Goal: Task Accomplishment & Management: Manage account settings

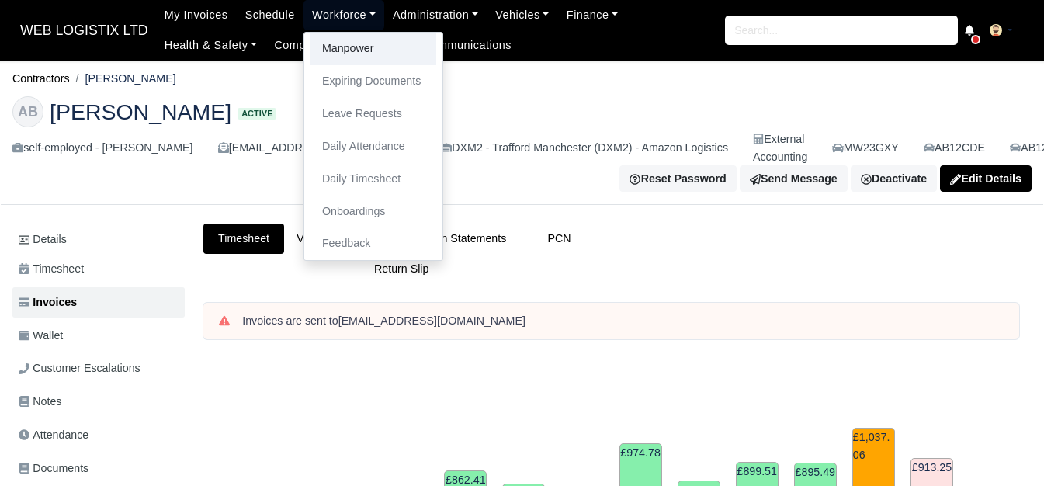
click at [342, 42] on link "Manpower" at bounding box center [374, 49] width 126 height 33
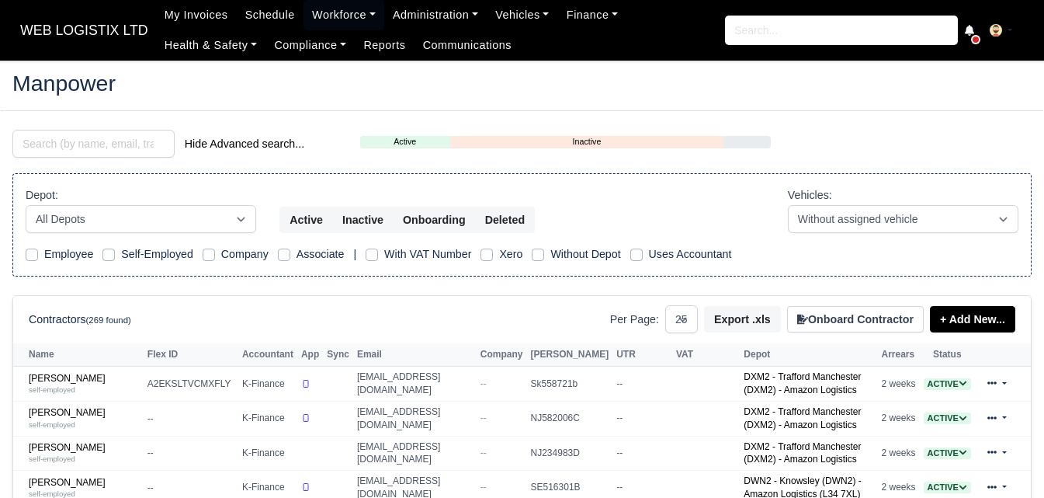
select select "25"
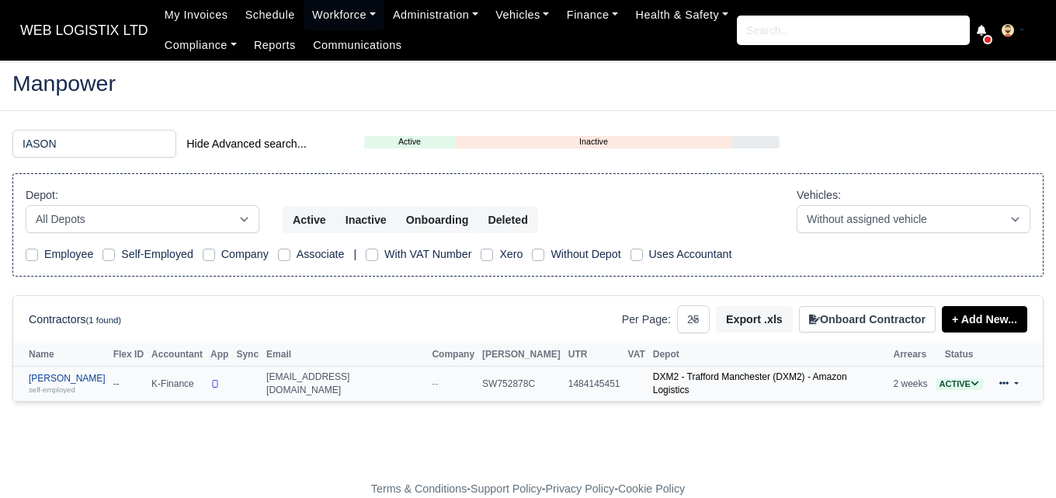
type input "IASON"
click at [71, 380] on link "Iason Charmpas self-employed" at bounding box center [67, 384] width 77 height 23
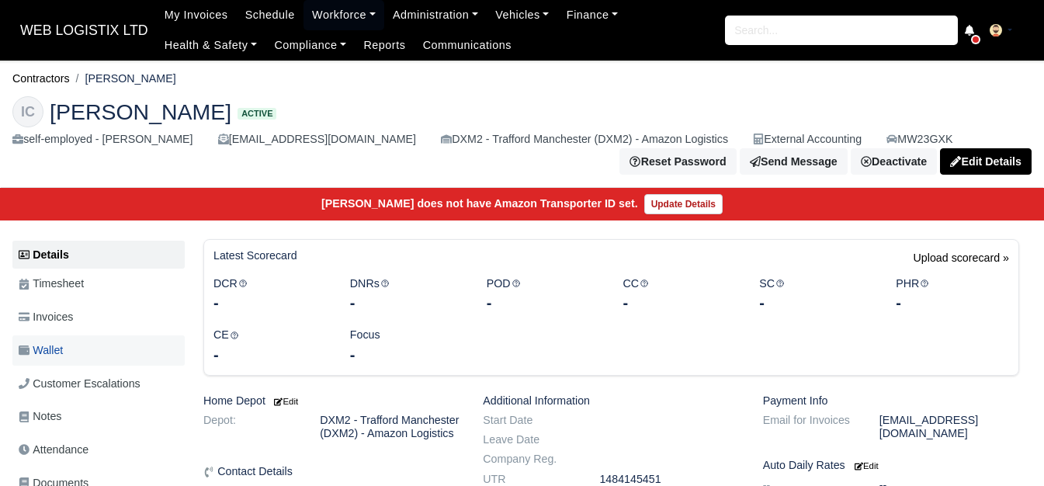
click at [38, 356] on span "Wallet" at bounding box center [41, 351] width 44 height 18
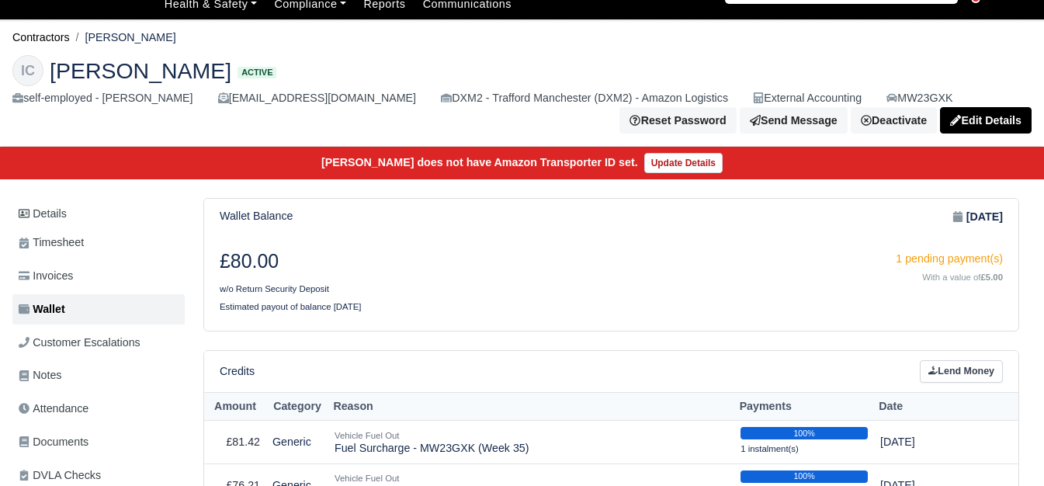
scroll to position [130, 0]
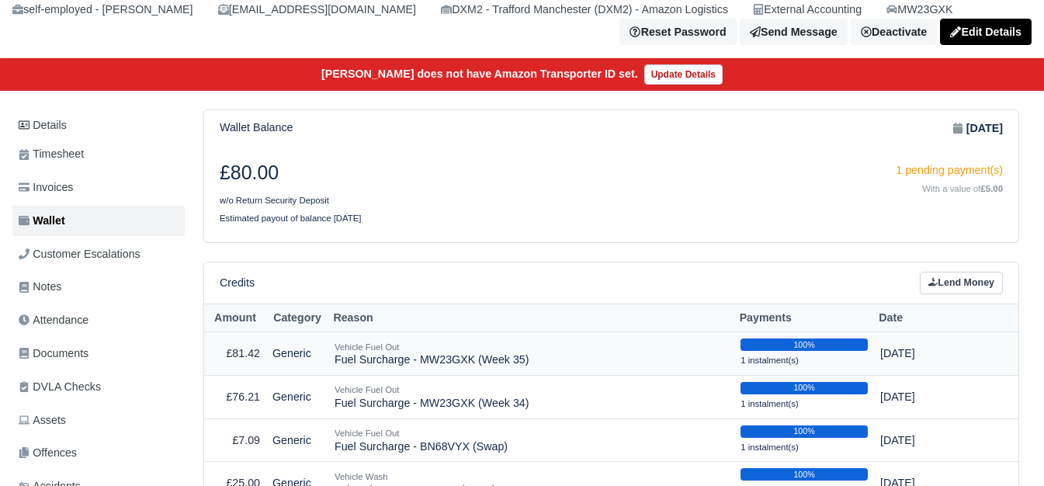
drag, startPoint x: 334, startPoint y: 366, endPoint x: 526, endPoint y: 373, distance: 192.7
click at [526, 373] on td "Vehicle Fuel Out Fuel Surcharge - MW23GXK (Week 35)" at bounding box center [531, 353] width 406 height 43
copy td "Fuel Surcharge - MW23GXK (Week 35)"
click at [993, 303] on div "Credits Lend Money" at bounding box center [611, 282] width 814 height 41
click at [981, 290] on link "Lend Money" at bounding box center [961, 283] width 83 height 23
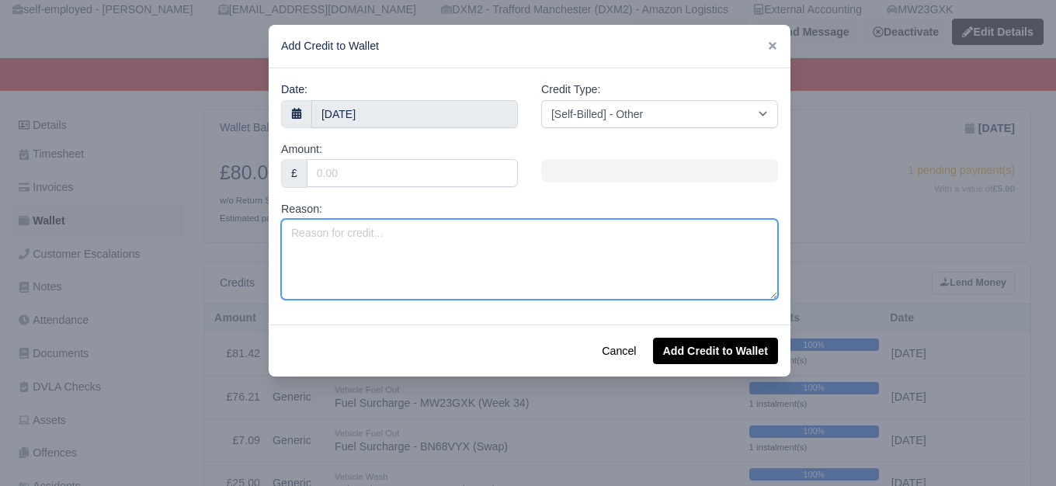
click at [468, 231] on textarea "Reason:" at bounding box center [529, 259] width 497 height 81
paste textarea "Fuel Surcharge - MW23GXK (Week 35)"
type textarea "Fuel Surcharge - MW23GXK (Week 35)"
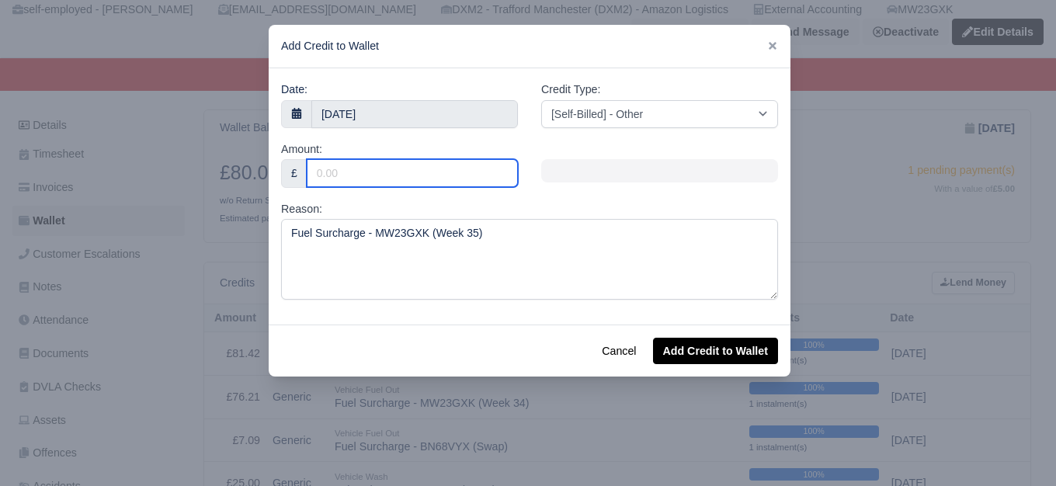
click at [490, 174] on input "Amount:" at bounding box center [412, 173] width 211 height 28
paste input "74.06"
type input "74.06"
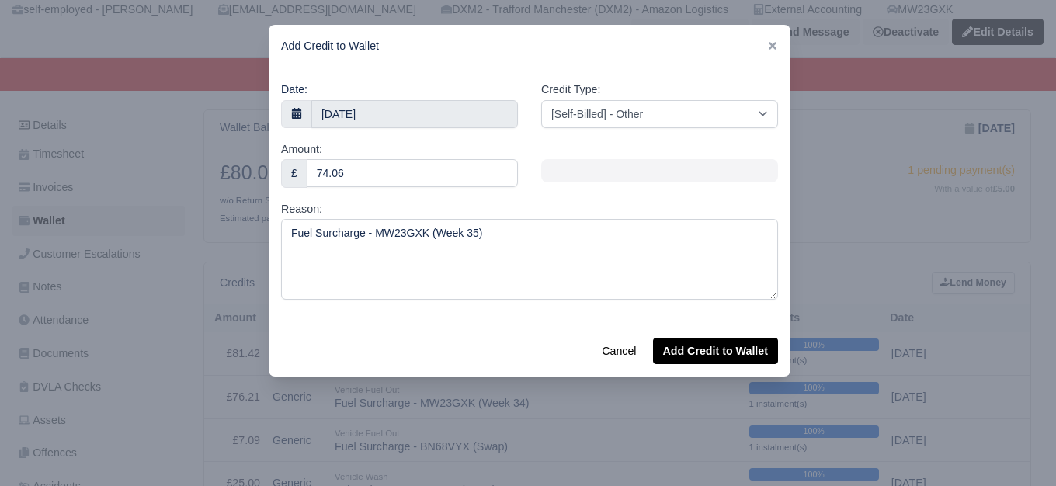
click at [613, 95] on div "Credit Type: [Self-Billed] - Other [Self-Billed] - Negative Invoice [Self-Bille…" at bounding box center [659, 104] width 237 height 47
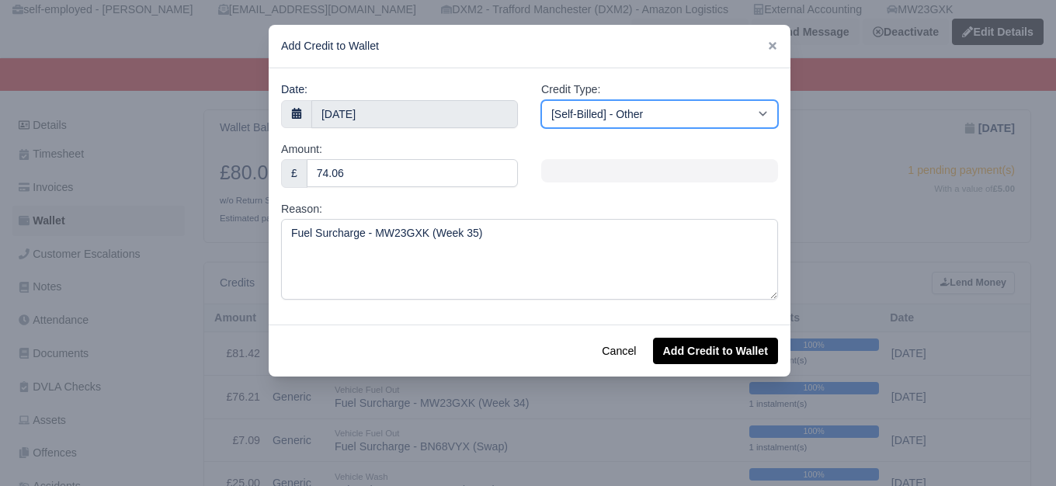
click at [613, 109] on select "[Self-Billed] - Other [Self-Billed] - Negative Invoice [Self-Billed] - Keychain…" at bounding box center [659, 114] width 237 height 28
select select "van_fuel_out"
click at [541, 100] on select "[Self-Billed] - Other [Self-Billed] - Negative Invoice [Self-Billed] - Keychain…" at bounding box center [659, 114] width 237 height 28
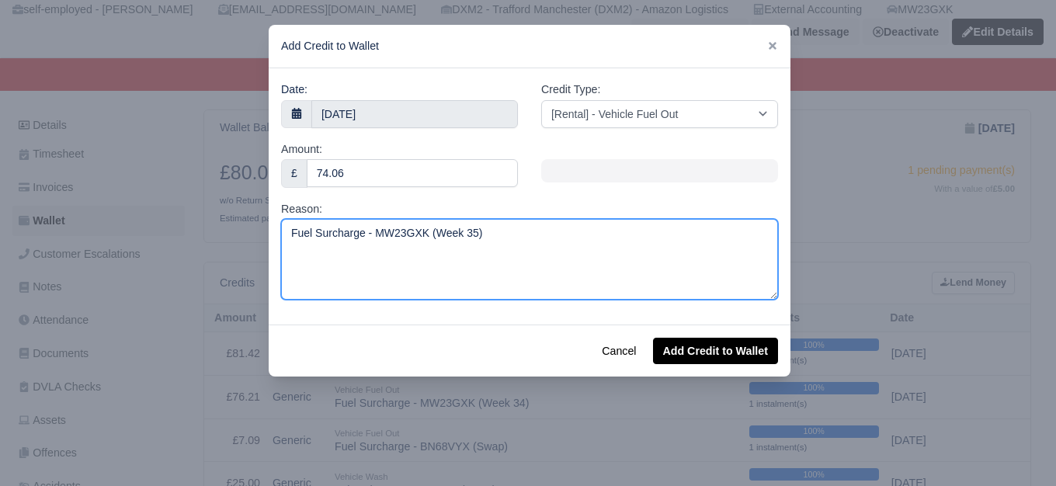
click at [465, 238] on textarea "Fuel Surcharge - MW23GXK (Week 35)" at bounding box center [529, 259] width 497 height 81
type textarea "Fuel Surcharge - MW23GXK (Week 36)"
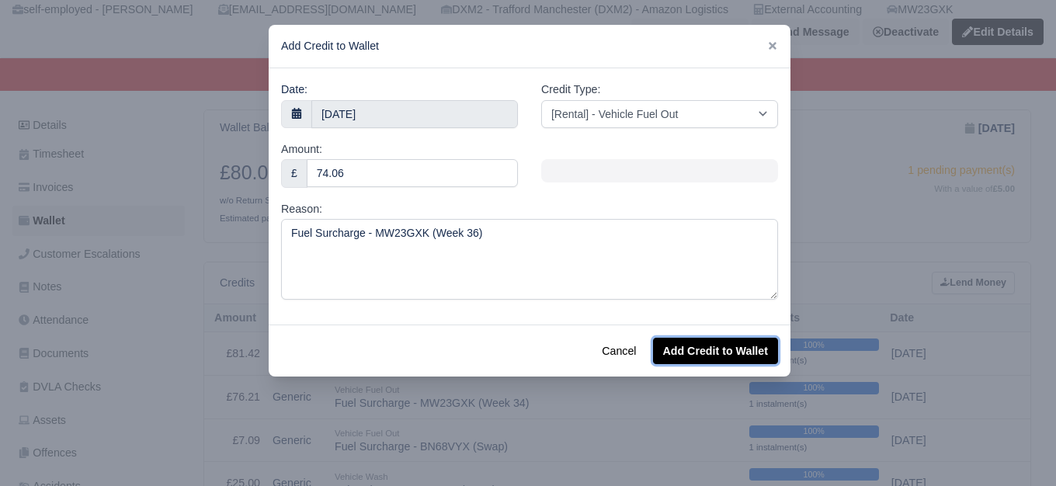
click at [759, 359] on button "Add Credit to Wallet" at bounding box center [715, 351] width 125 height 26
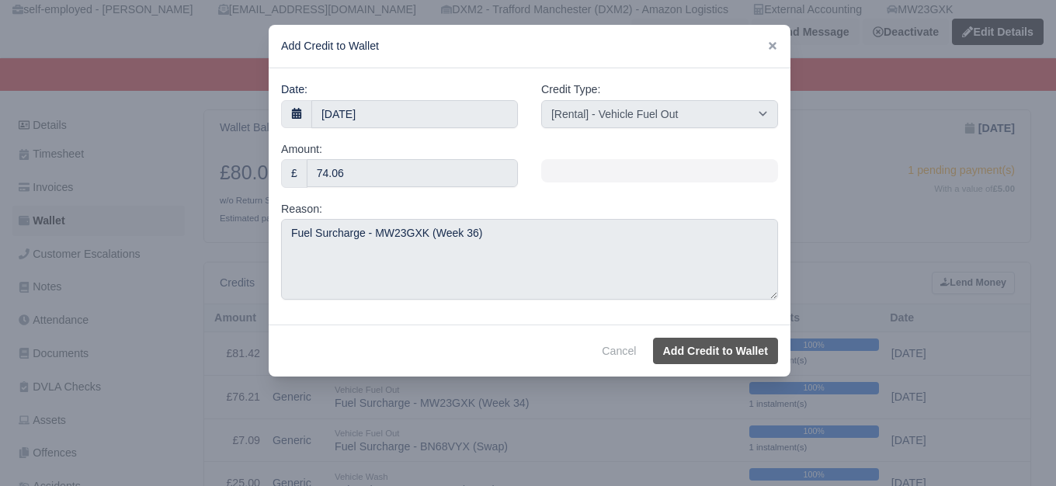
select select "other"
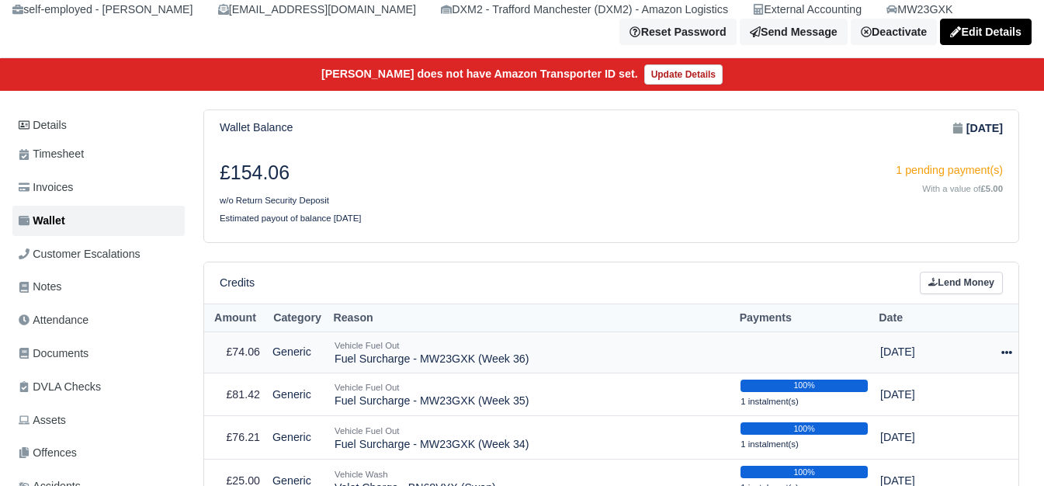
scroll to position [130, 0]
drag, startPoint x: 331, startPoint y: 364, endPoint x: 530, endPoint y: 369, distance: 199.6
click at [530, 369] on td "Vehicle Fuel Out Fuel Surcharge - MW23GXK (Week 36)" at bounding box center [531, 352] width 406 height 41
copy td "Fuel Surcharge - MW23GXK (Week 36)"
click at [983, 276] on link "Lend Money" at bounding box center [961, 283] width 83 height 23
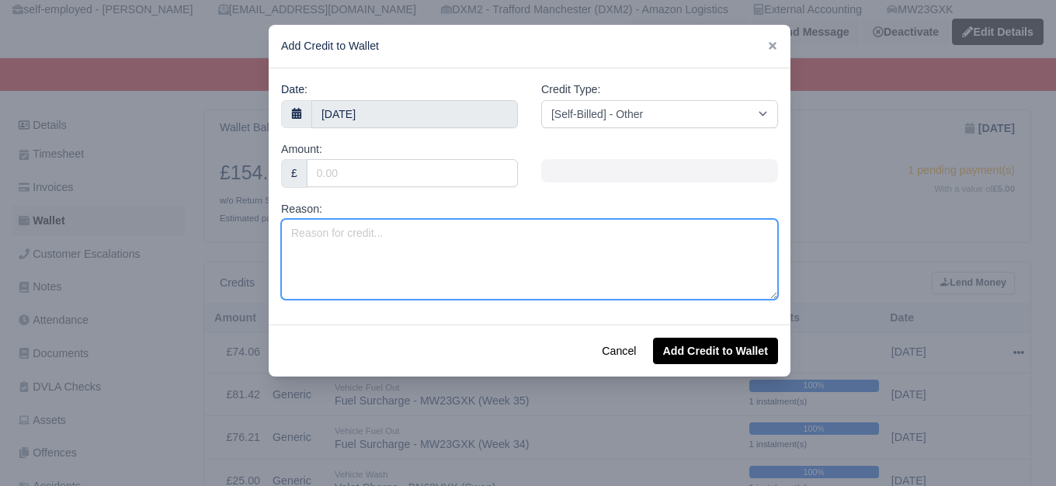
click at [521, 288] on textarea "Reason:" at bounding box center [529, 259] width 497 height 81
paste textarea "Fuel Surcharge - MW23GXK (Week 36)"
click at [466, 238] on textarea "Fuel Surcharge - MW23GXK (Week 36)" at bounding box center [529, 259] width 497 height 81
type textarea "Fuel Surcharge - MW23GXK (Week 37)"
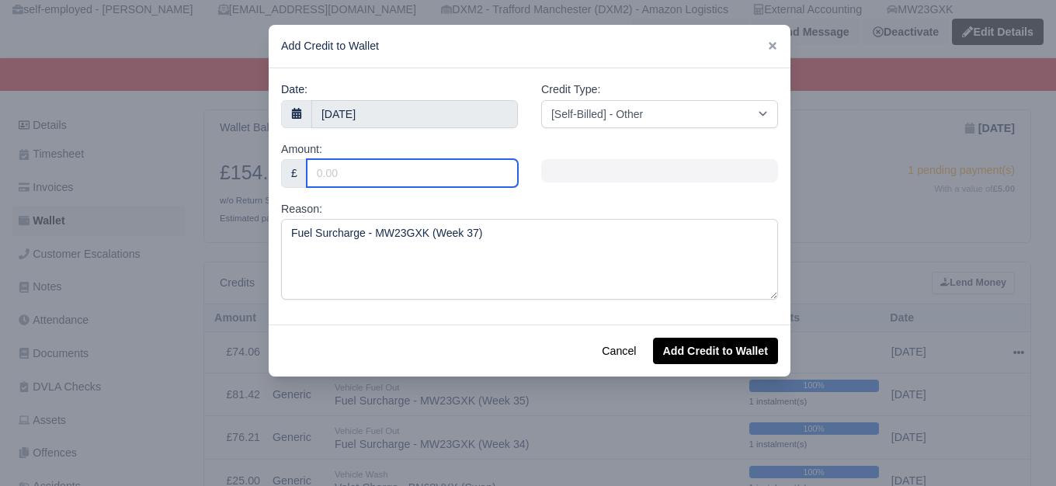
click at [330, 170] on input "Amount:" at bounding box center [412, 173] width 211 height 28
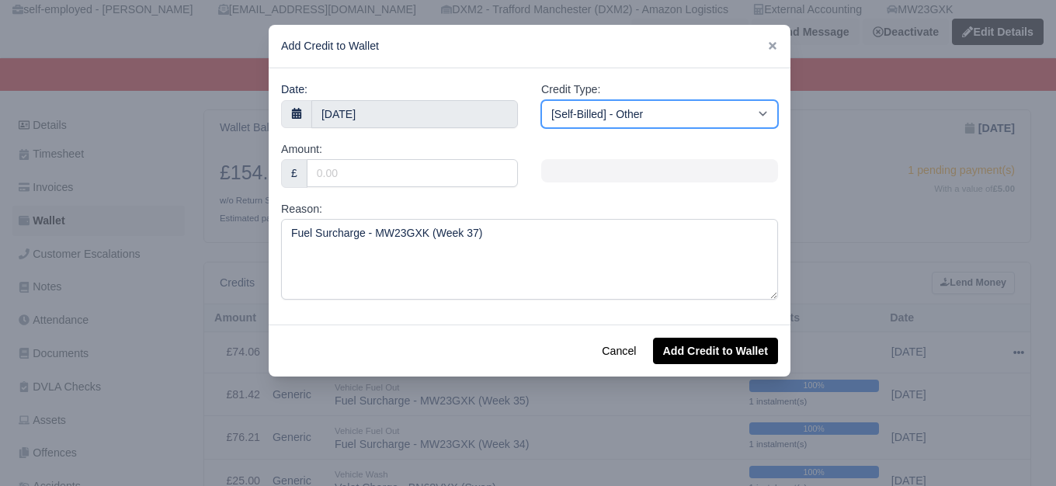
click at [678, 118] on select "[Self-Billed] - Other [Self-Billed] - Negative Invoice [Self-Billed] - Keychain…" at bounding box center [659, 114] width 237 height 28
select select "van_fuel_out"
click at [541, 100] on select "[Self-Billed] - Other [Self-Billed] - Negative Invoice [Self-Billed] - Keychain…" at bounding box center [659, 114] width 237 height 28
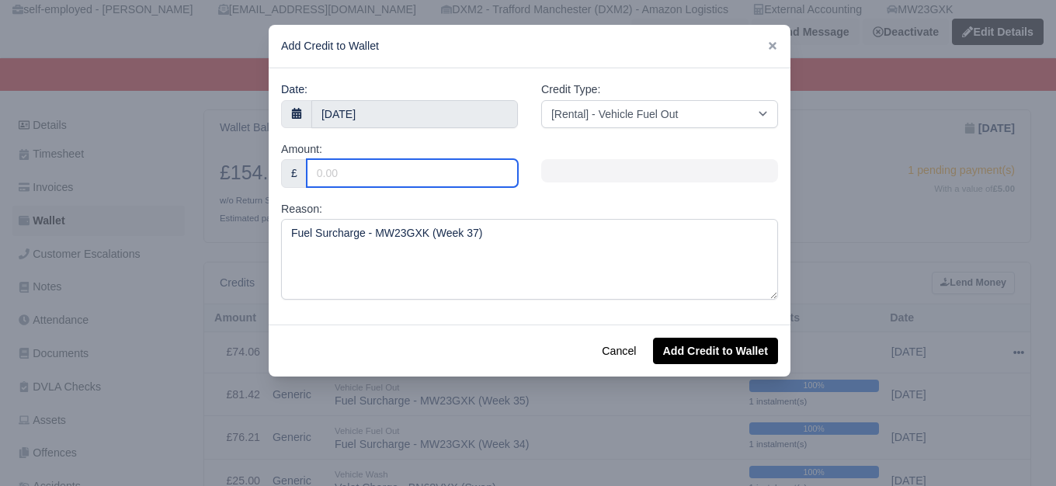
click at [477, 183] on input "Amount:" at bounding box center [412, 173] width 211 height 28
type input "74.06"
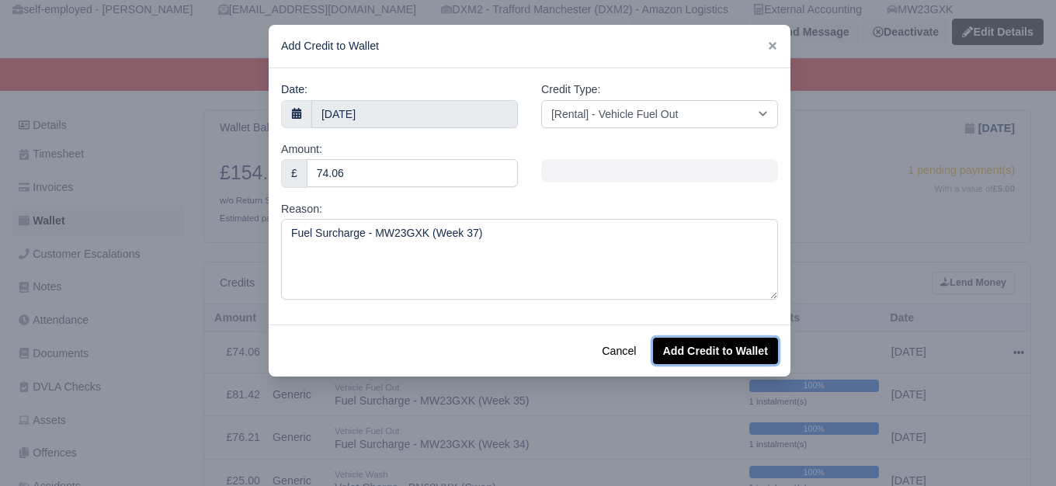
click at [678, 347] on button "Add Credit to Wallet" at bounding box center [715, 351] width 125 height 26
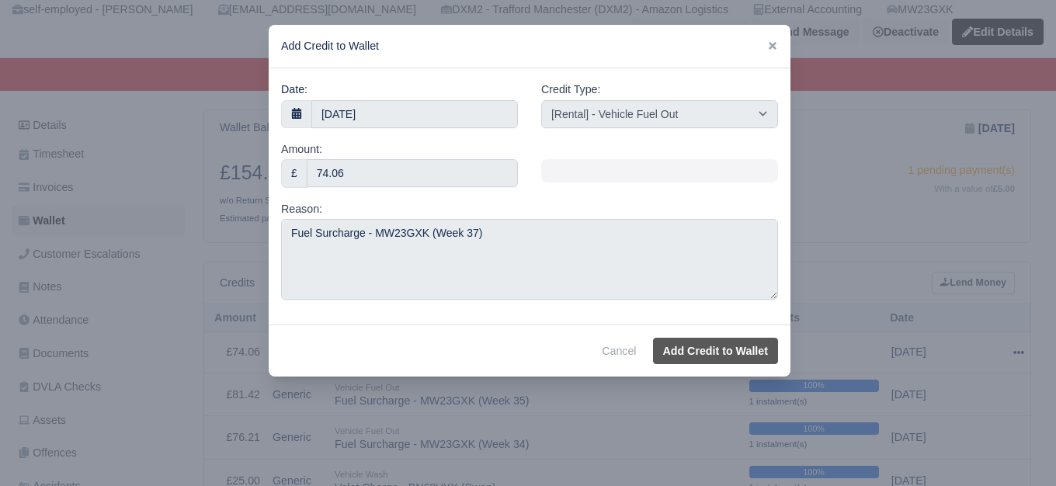
select select "other"
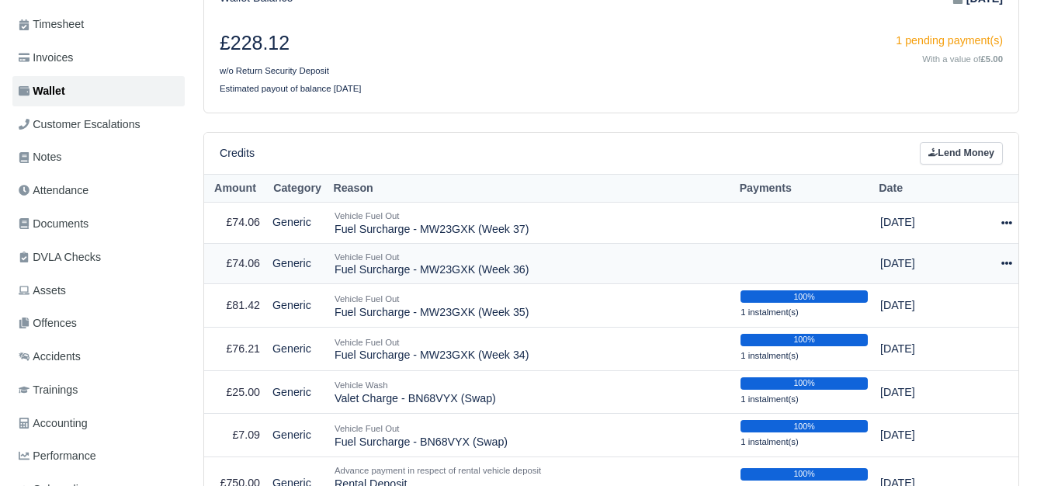
scroll to position [259, 0]
click at [1000, 265] on div at bounding box center [996, 264] width 31 height 18
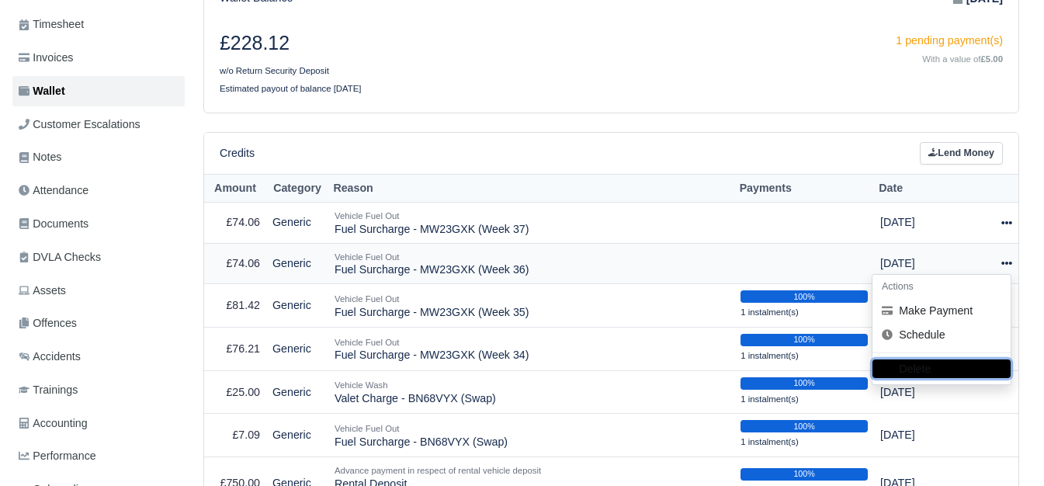
click at [922, 377] on button "Delete" at bounding box center [942, 368] width 138 height 19
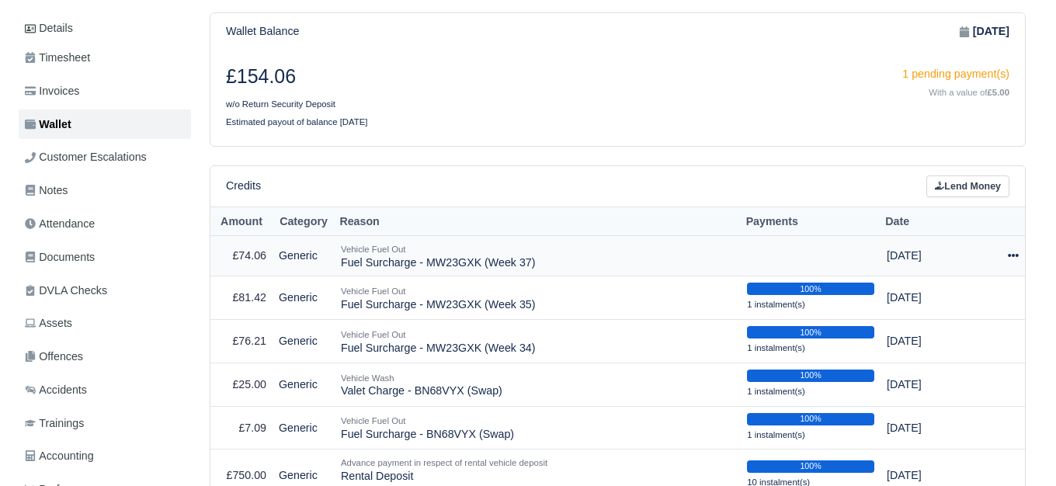
scroll to position [259, 0]
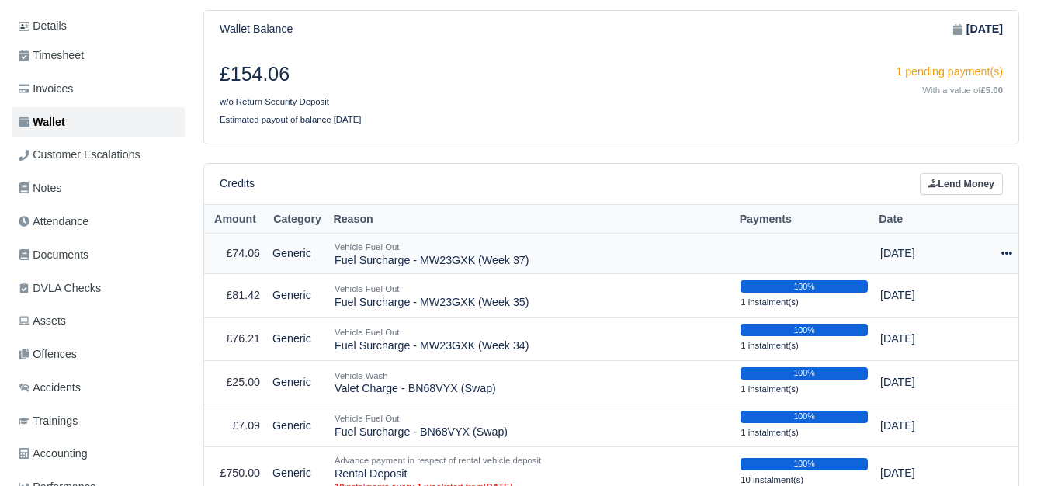
click at [1008, 259] on icon at bounding box center [1006, 253] width 11 height 11
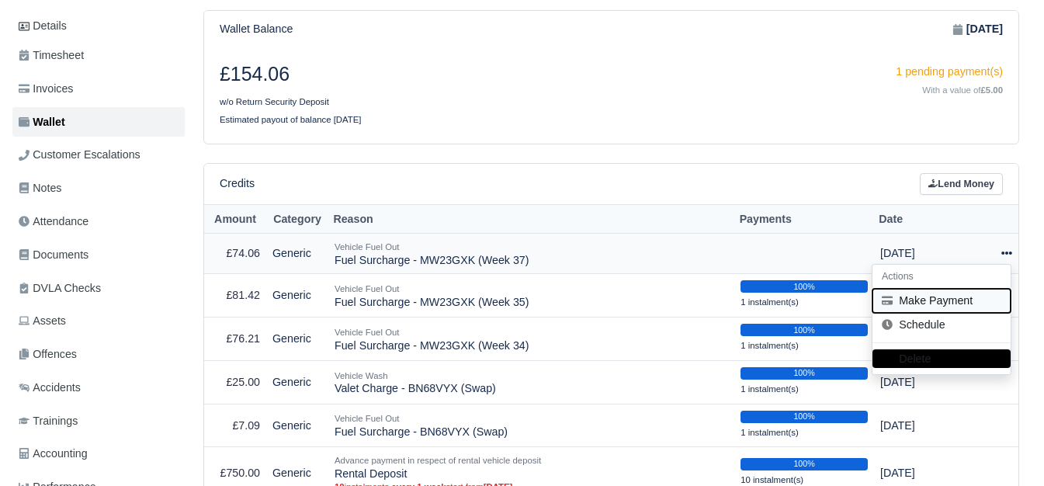
click at [945, 302] on button "Make Payment" at bounding box center [942, 301] width 138 height 24
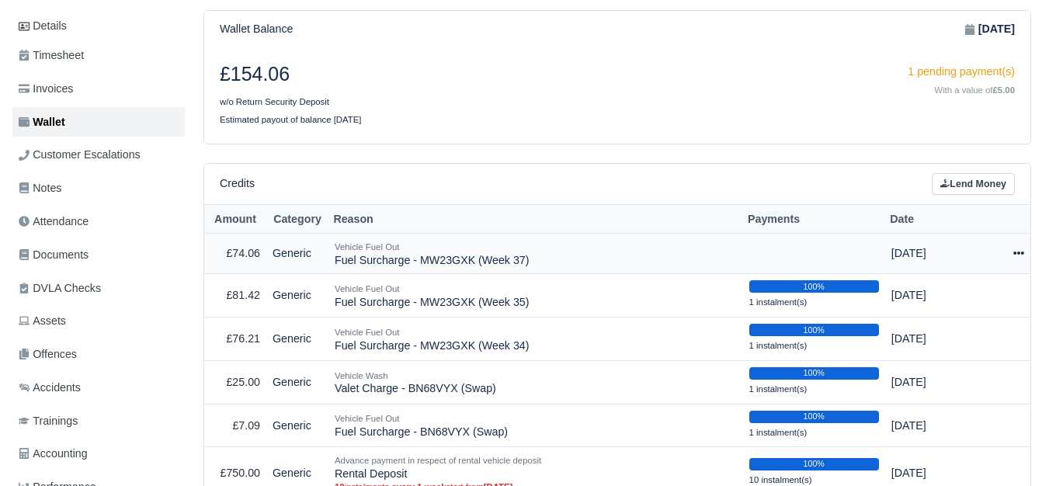
select select "6726"
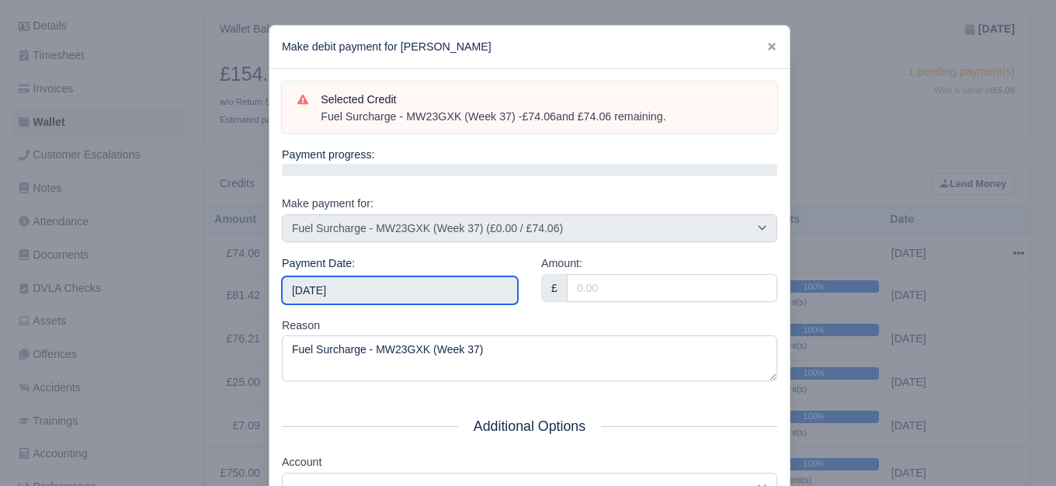
click at [442, 289] on input "[DATE]" at bounding box center [400, 290] width 236 height 28
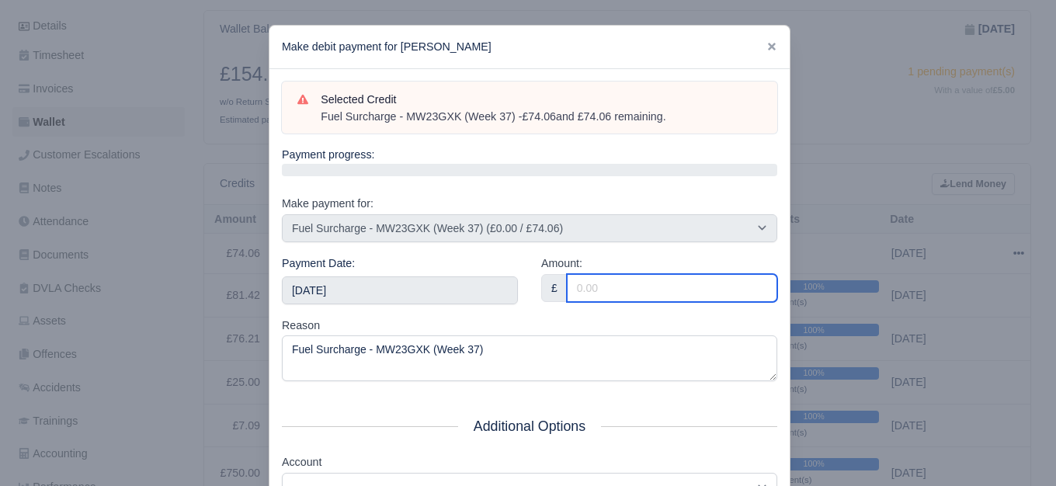
click at [643, 282] on input "Amount:" at bounding box center [672, 288] width 210 height 28
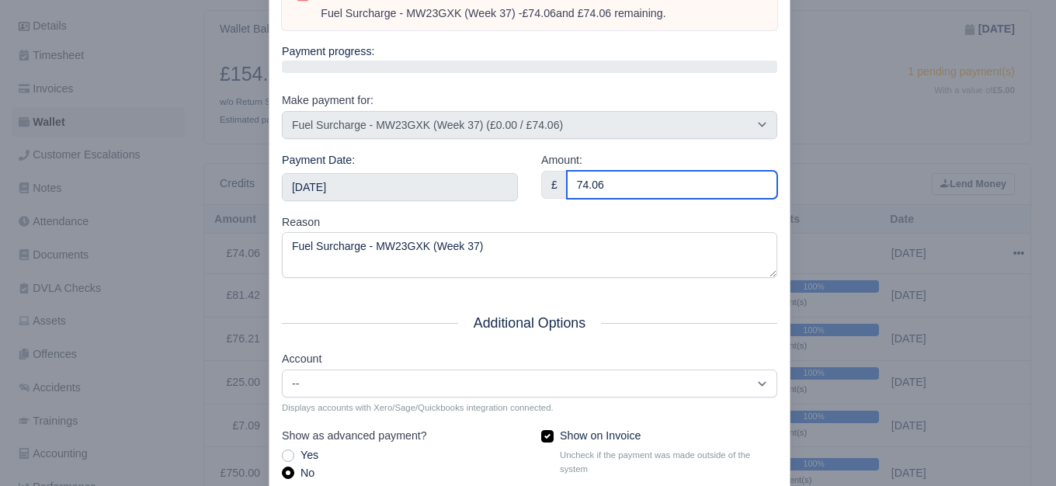
scroll to position [234, 0]
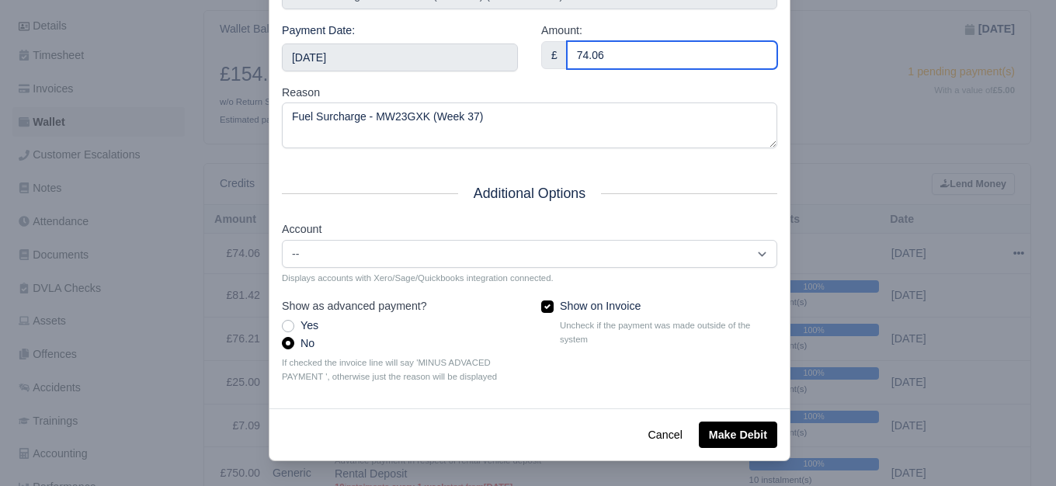
type input "74.06"
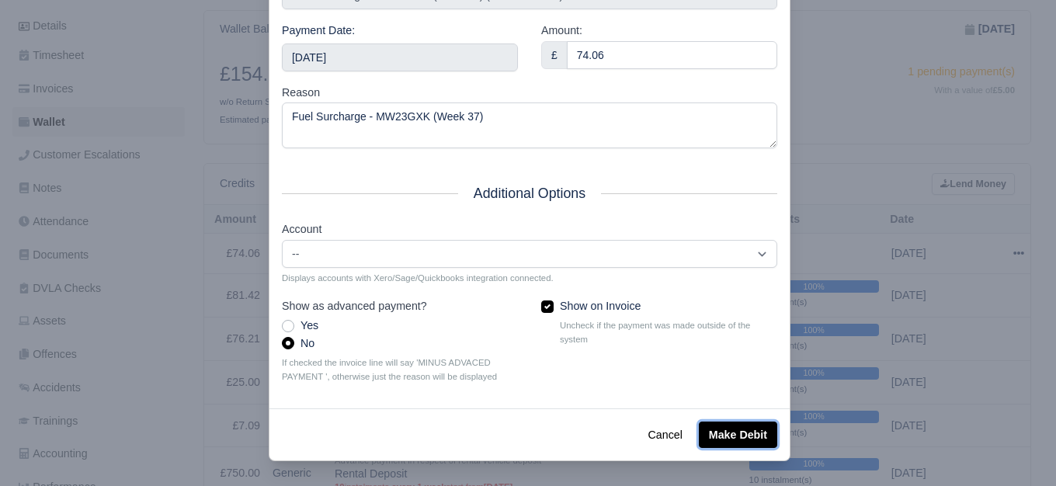
click at [723, 427] on button "Make Debit" at bounding box center [738, 435] width 78 height 26
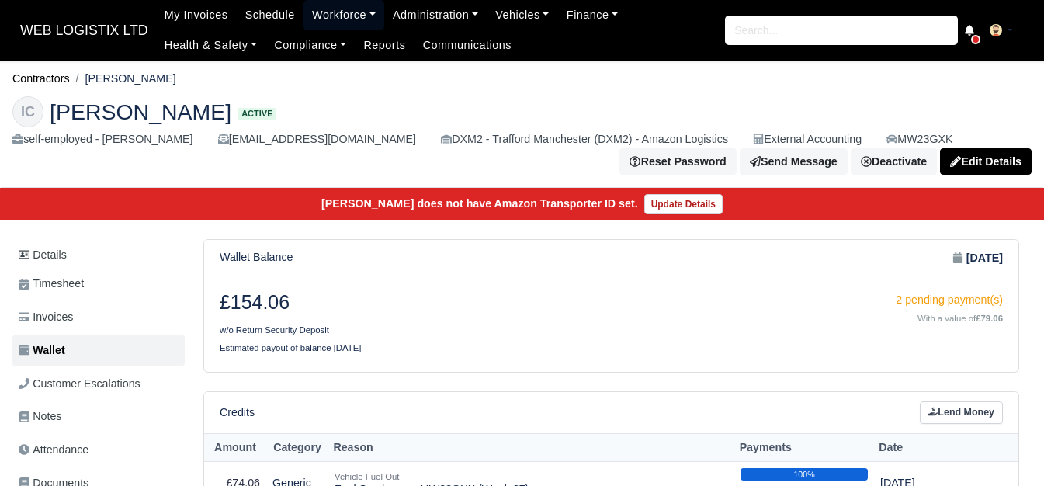
click at [342, 17] on link "Workforce" at bounding box center [344, 15] width 81 height 30
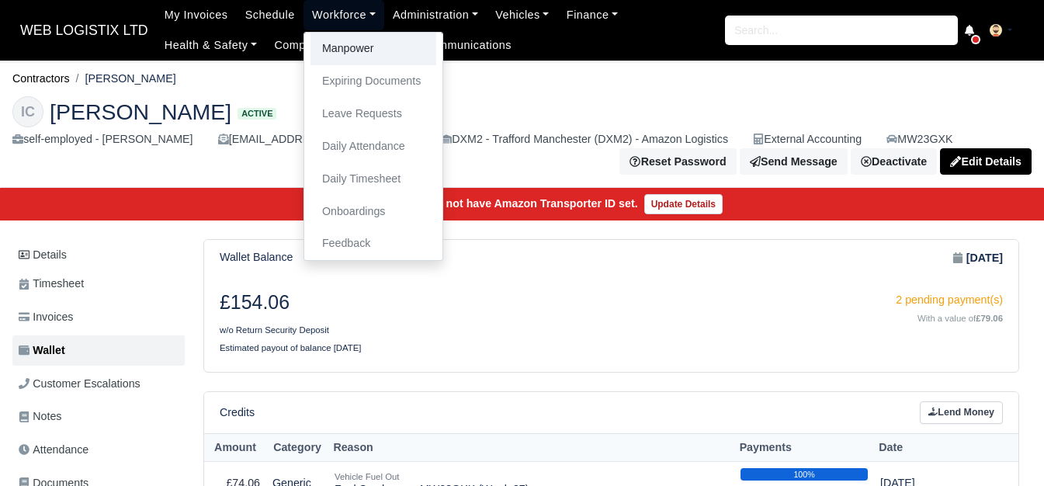
click at [342, 45] on link "Manpower" at bounding box center [374, 49] width 126 height 33
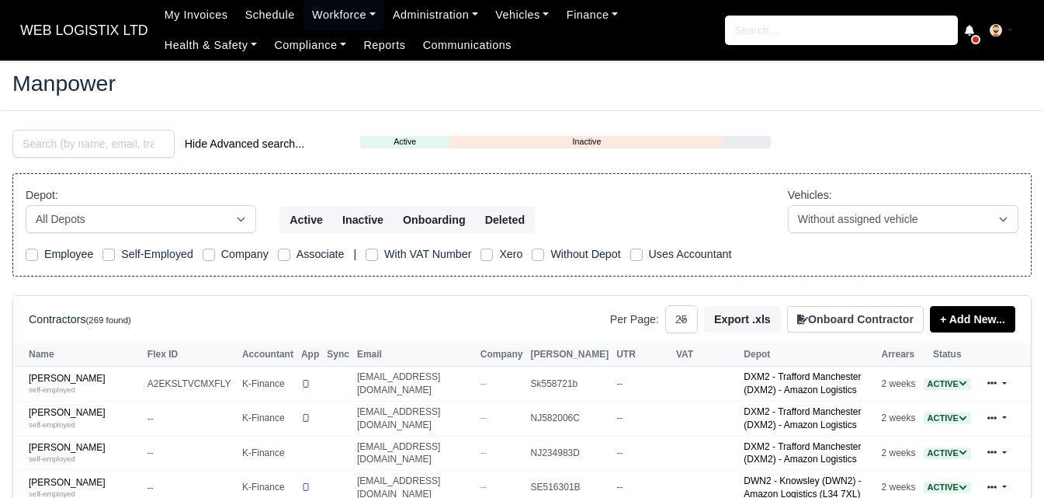
select select "25"
click at [73, 144] on input "search" at bounding box center [93, 144] width 162 height 28
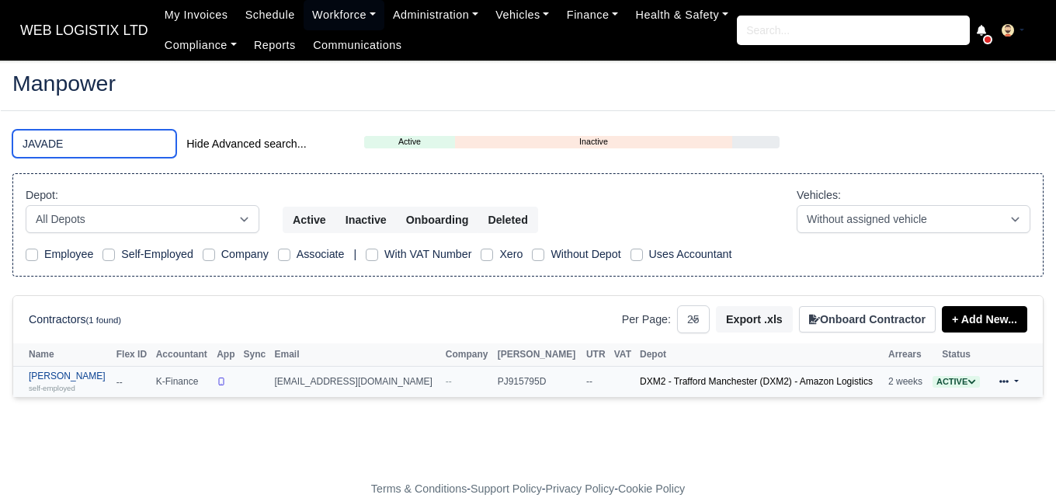
type input "JAVADE"
click at [55, 380] on link "Javade Alam self-employed" at bounding box center [69, 381] width 80 height 23
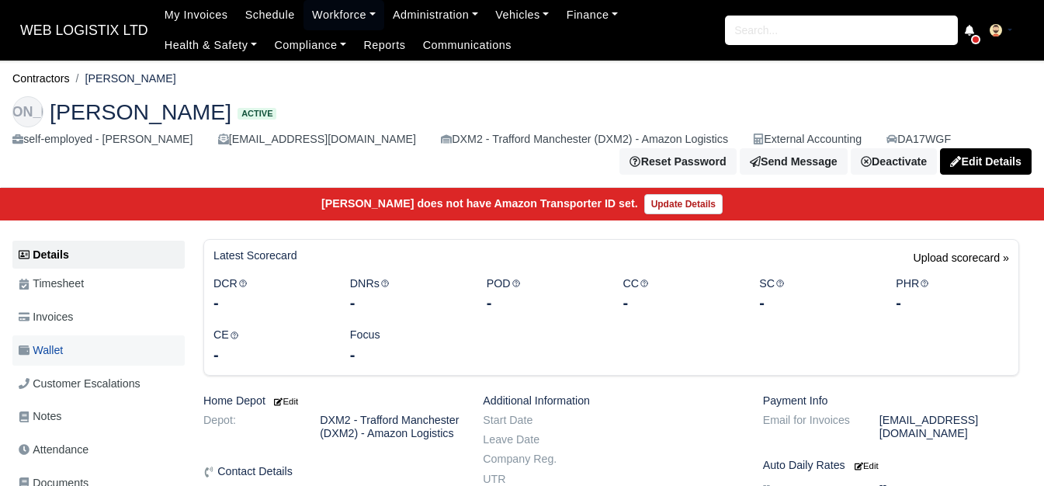
click at [44, 342] on link "Wallet" at bounding box center [98, 350] width 172 height 30
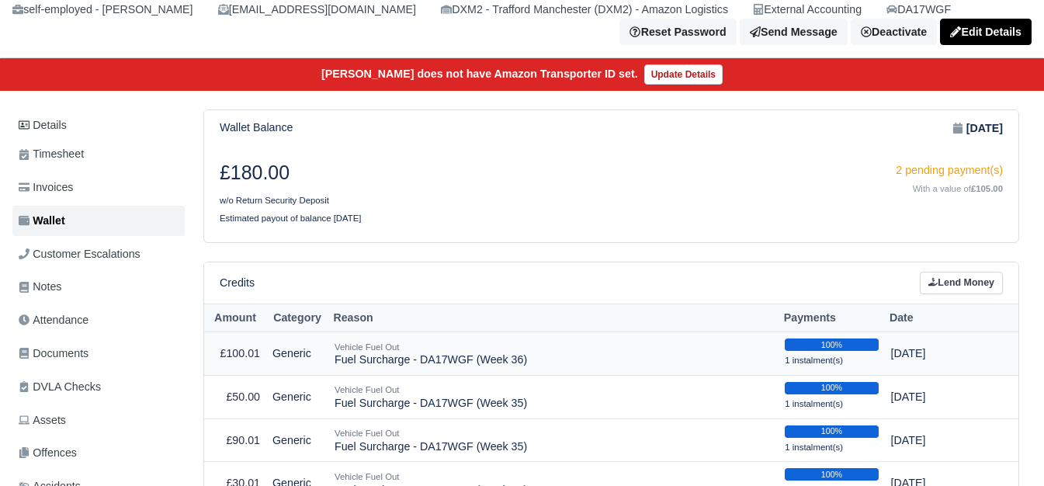
scroll to position [130, 0]
drag, startPoint x: 335, startPoint y: 360, endPoint x: 650, endPoint y: 375, distance: 314.7
click at [650, 375] on td "Vehicle Fuel Out Fuel Surcharge - DA17WGF (Week 36)" at bounding box center [553, 353] width 450 height 43
copy td "Fuel Surcharge - DA17WGF (Week 36)"
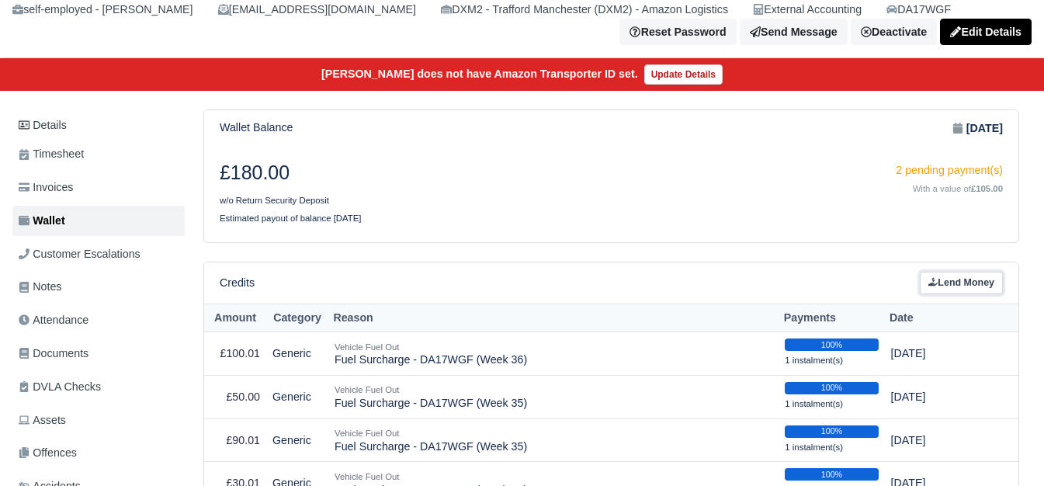
click at [934, 292] on link "Lend Money" at bounding box center [961, 283] width 83 height 23
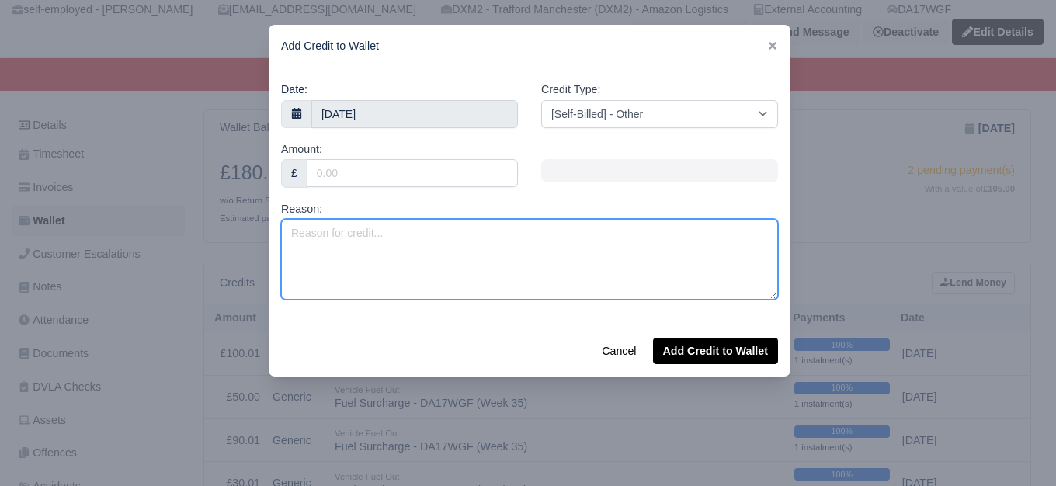
click at [536, 280] on textarea "Reason:" at bounding box center [529, 259] width 497 height 81
paste textarea "Fuel Surcharge - DA17WGF (Week 36)"
click at [463, 231] on textarea "Fuel Surcharge - DA17WGF (Week 36)" at bounding box center [529, 259] width 497 height 81
type textarea "Fuel Surcharge - DA17WGF (Week 37)"
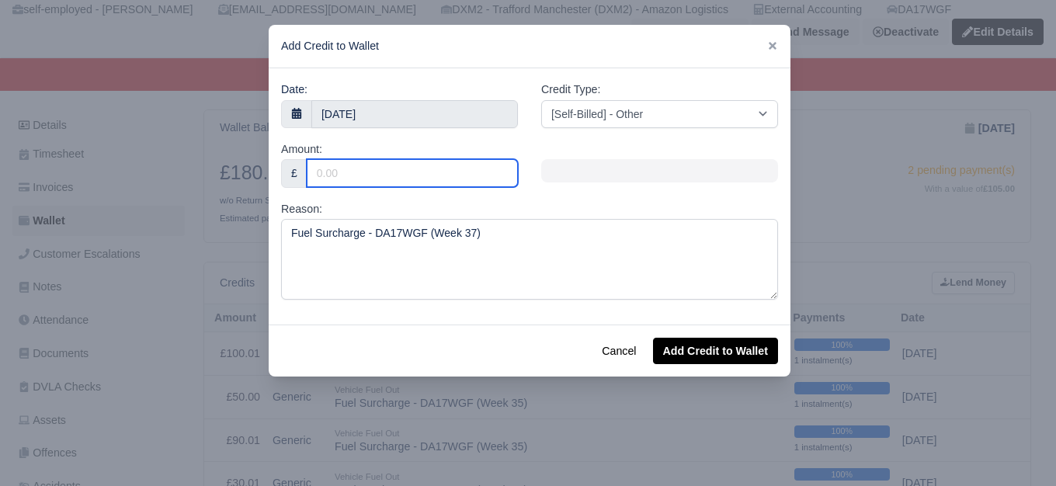
click at [404, 183] on input "Amount:" at bounding box center [412, 173] width 211 height 28
type input "30"
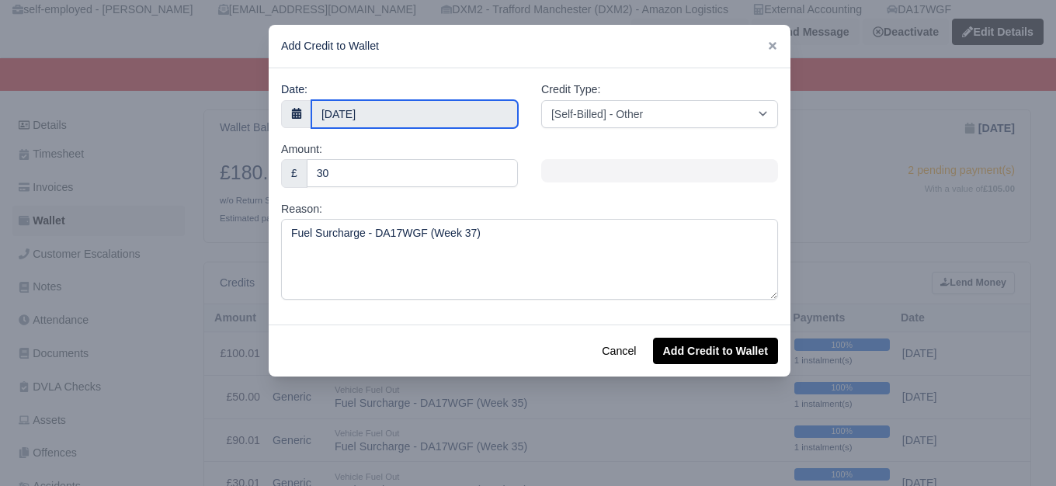
click at [399, 107] on input "8 September 2025" at bounding box center [414, 114] width 206 height 28
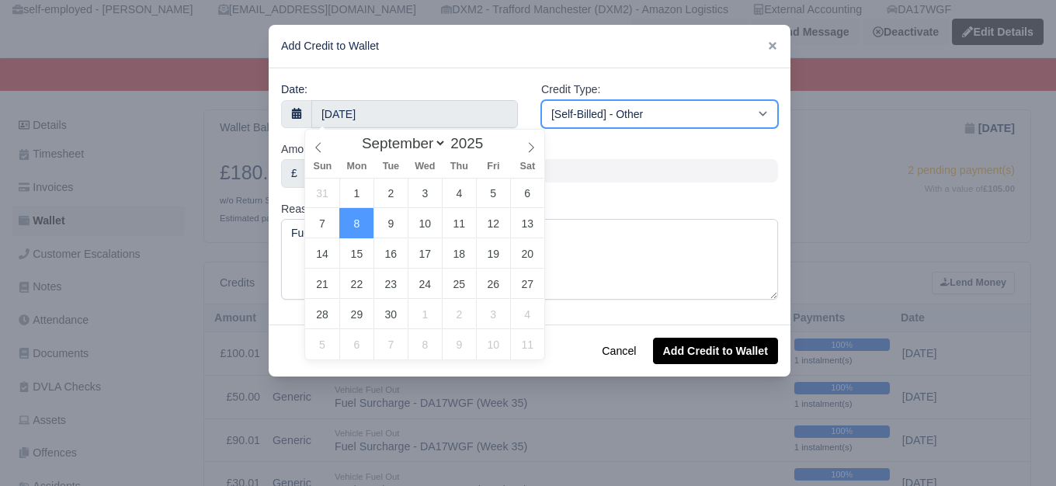
click at [712, 106] on select "[Self-Billed] - Other [Self-Billed] - Negative Invoice [Self-Billed] - Keychain…" at bounding box center [659, 114] width 237 height 28
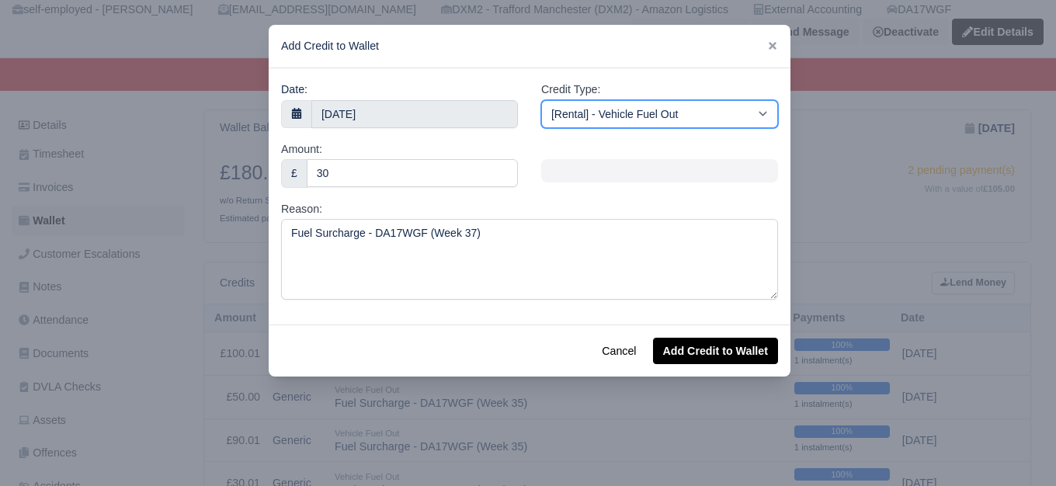
click at [541, 100] on select "[Self-Billed] - Other [Self-Billed] - Negative Invoice [Self-Billed] - Keychain…" at bounding box center [659, 114] width 237 height 28
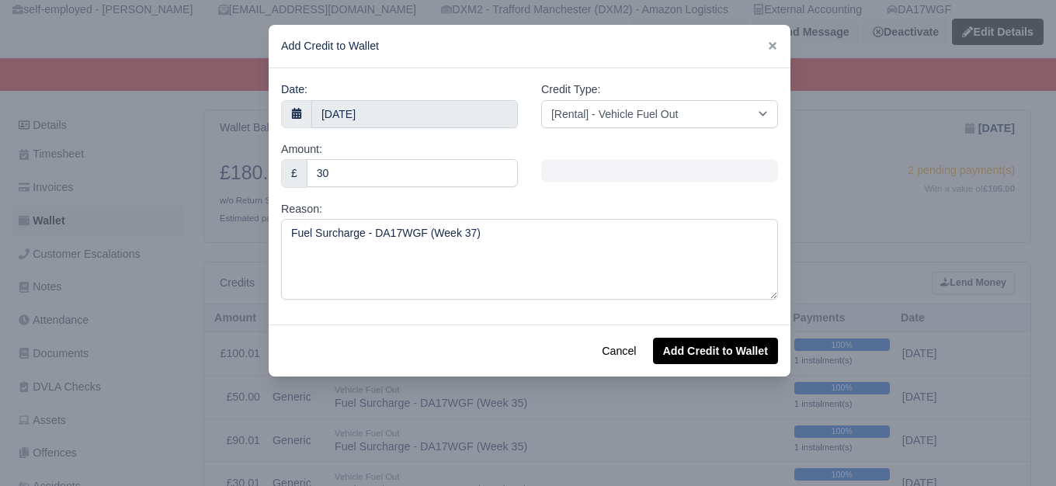
click at [670, 337] on div "Cancel Add Credit to Wallet" at bounding box center [530, 350] width 522 height 52
click at [675, 340] on button "Add Credit to Wallet" at bounding box center [715, 351] width 125 height 26
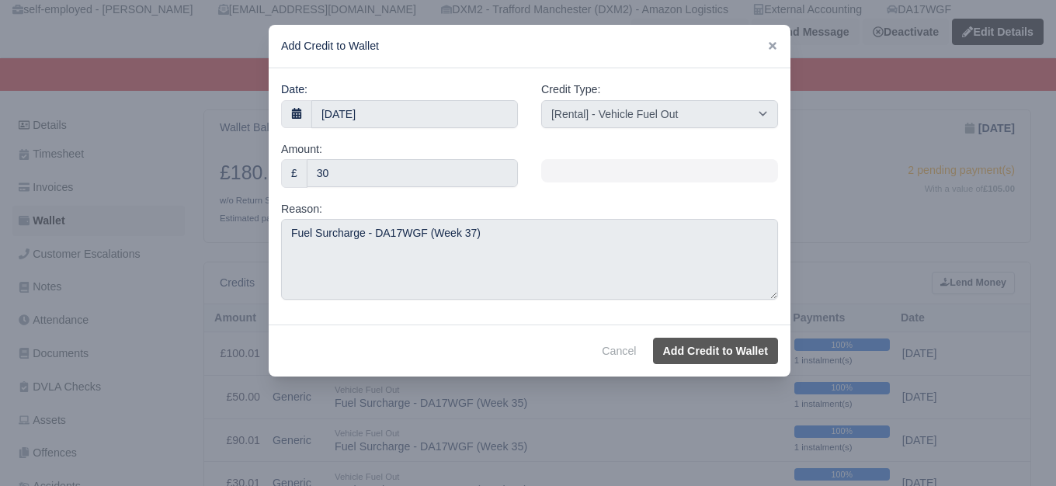
select select "other"
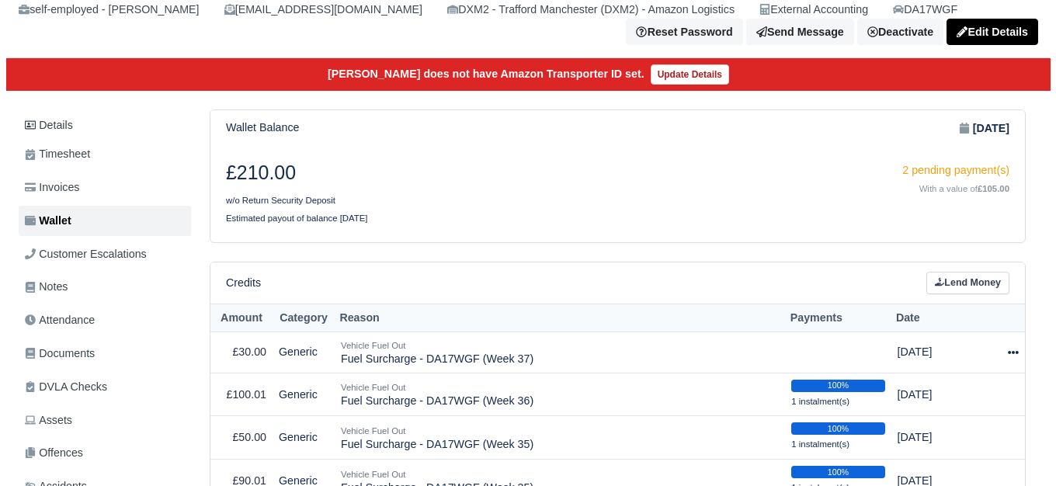
scroll to position [130, 0]
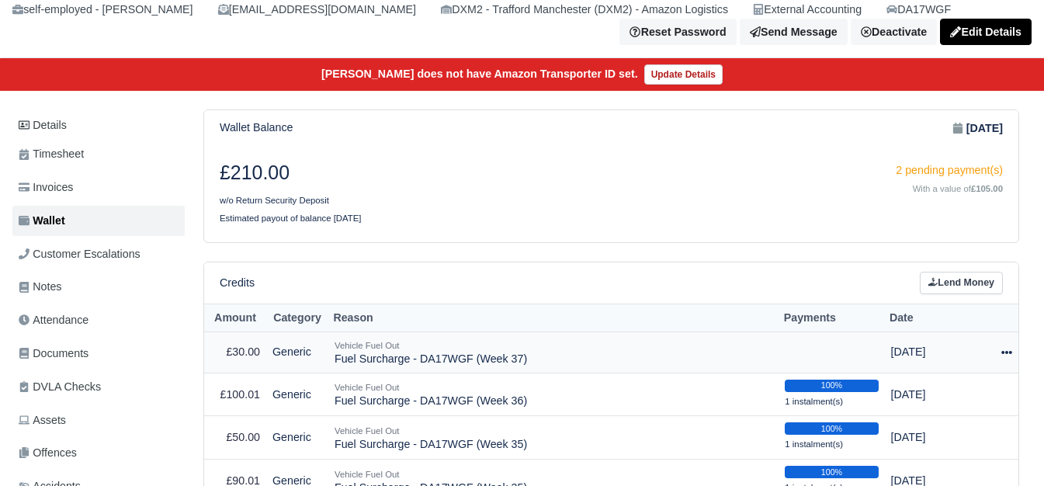
click at [1011, 354] on icon at bounding box center [1006, 352] width 11 height 3
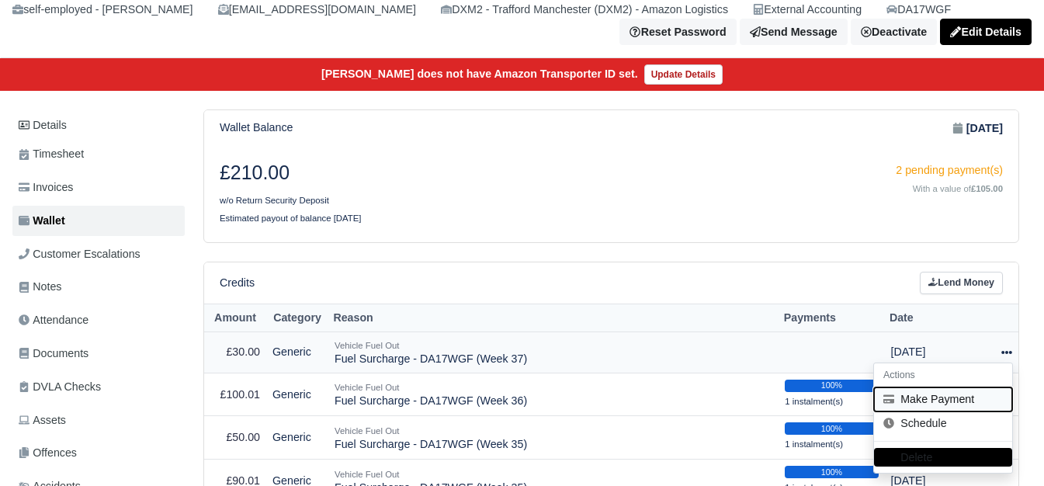
click at [910, 407] on button "Make Payment" at bounding box center [943, 399] width 138 height 24
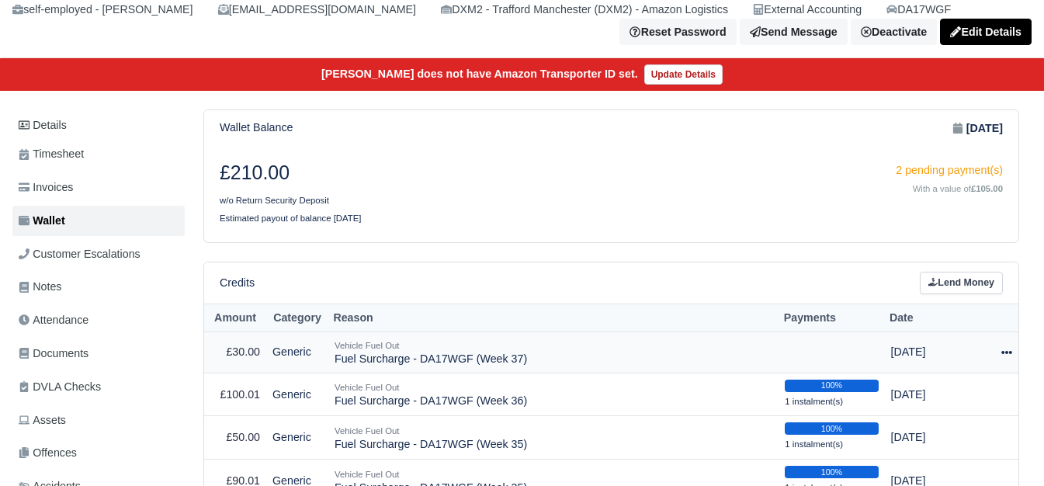
select select "6728"
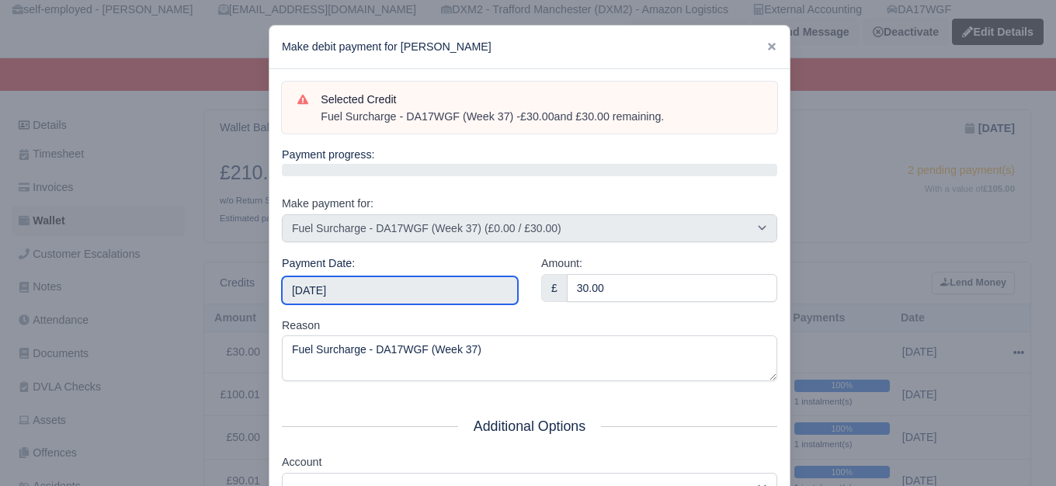
click at [428, 300] on input "2025-09-13" at bounding box center [400, 290] width 236 height 28
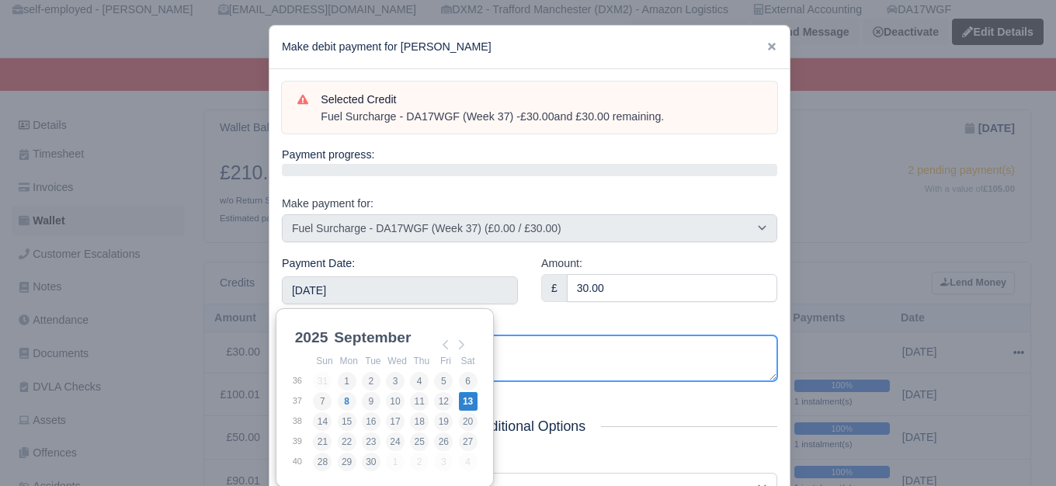
click at [610, 377] on textarea "Fuel Surcharge - DA17WGF (Week 37)" at bounding box center [529, 358] width 495 height 46
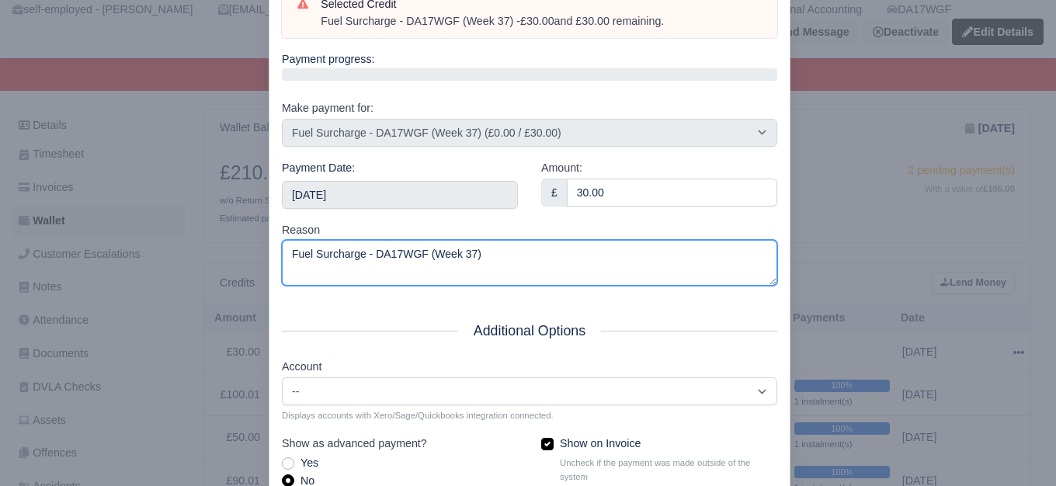
scroll to position [234, 0]
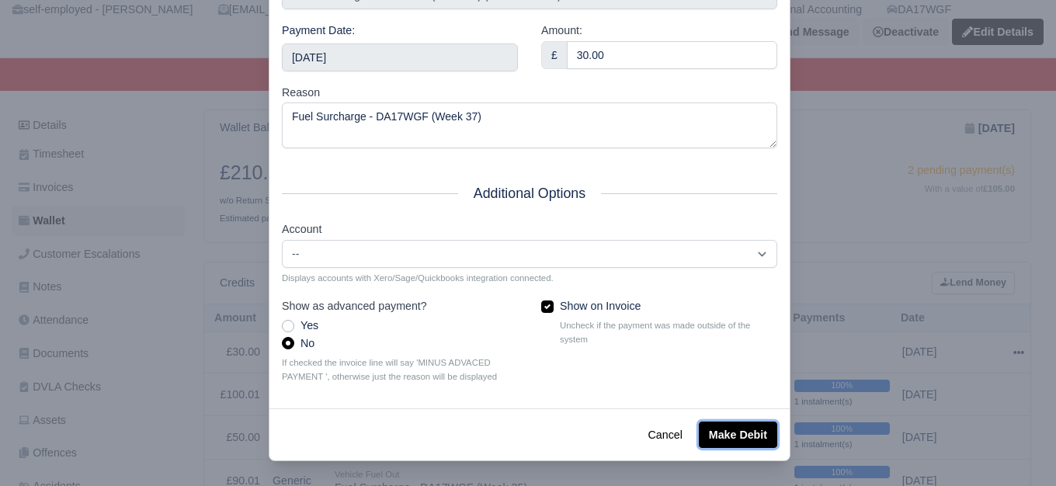
click at [753, 432] on button "Make Debit" at bounding box center [738, 435] width 78 height 26
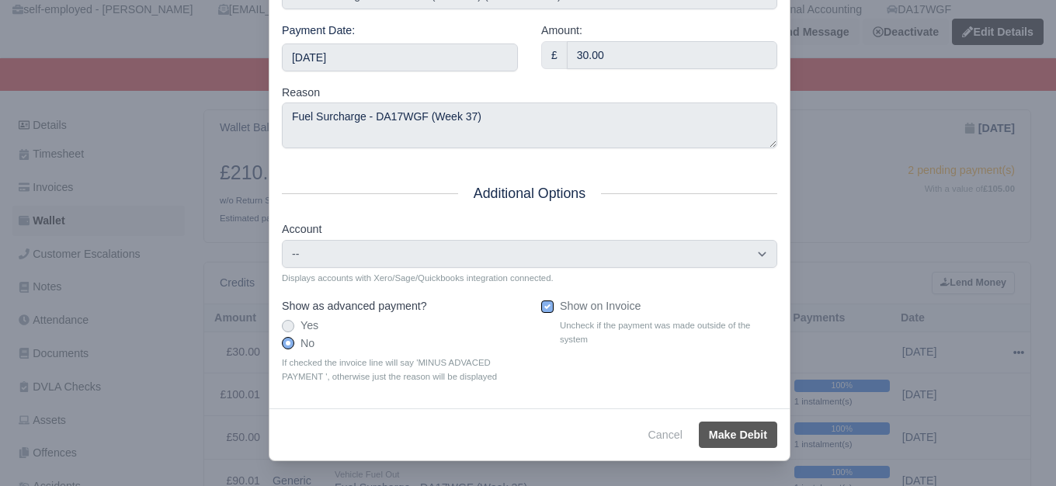
type input "2025-09-13T23:59:59+01:00"
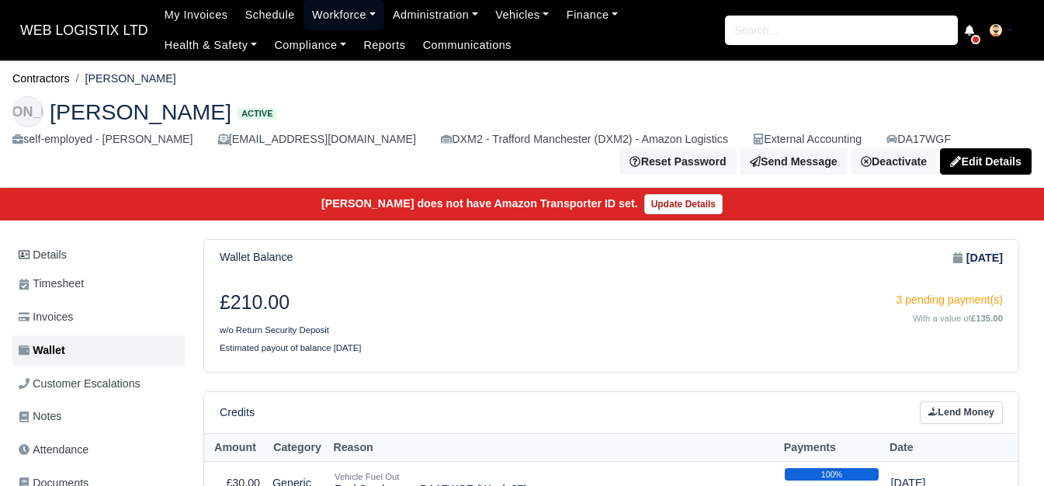
click at [359, 14] on link "Workforce" at bounding box center [344, 15] width 81 height 30
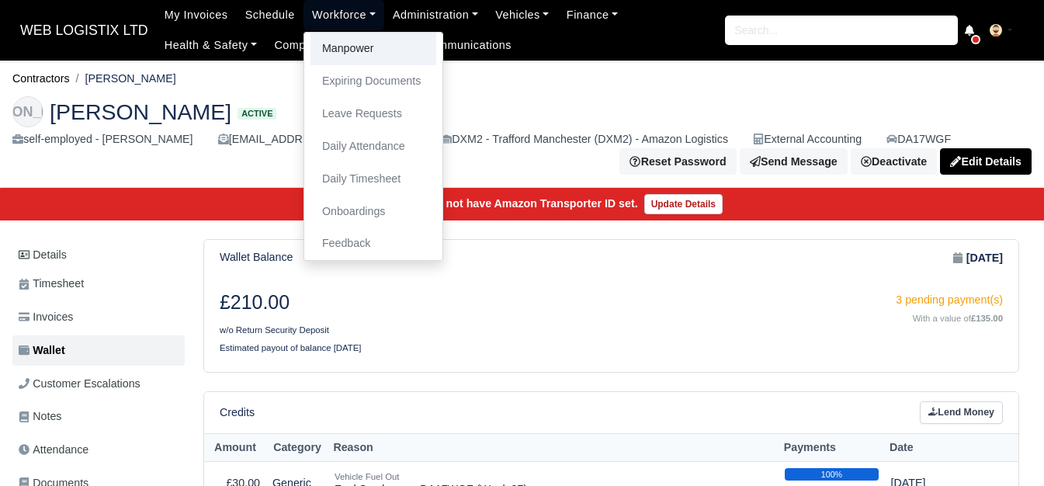
click at [338, 49] on link "Manpower" at bounding box center [374, 49] width 126 height 33
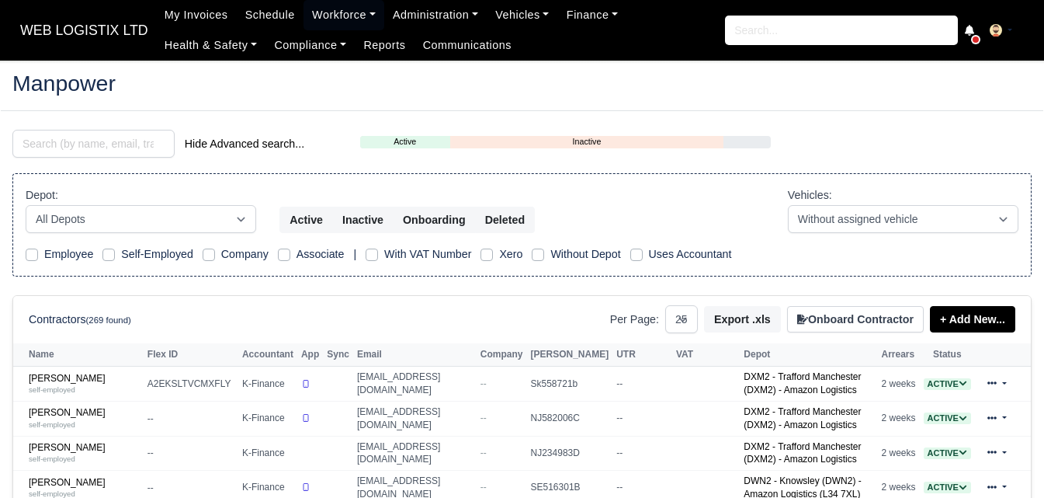
select select "25"
click at [115, 146] on input "search" at bounding box center [93, 144] width 162 height 28
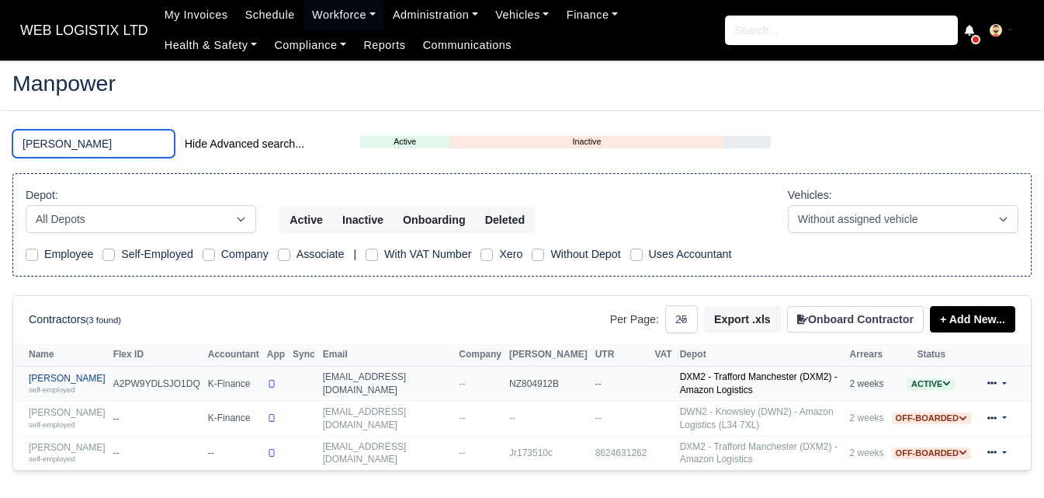
type input "GARY"
click at [66, 376] on link "Gary Pilkington self-employed" at bounding box center [67, 384] width 77 height 23
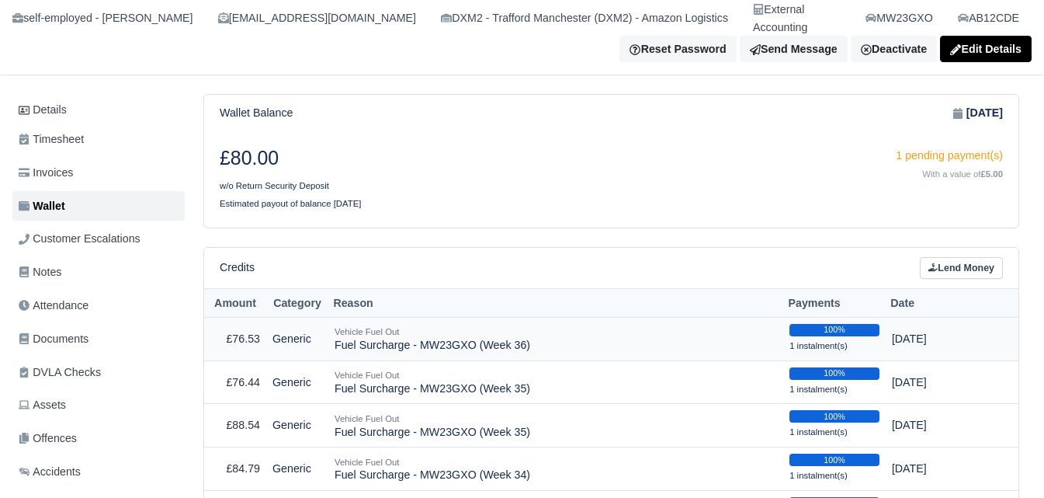
scroll to position [130, 0]
drag, startPoint x: 335, startPoint y: 331, endPoint x: 578, endPoint y: 331, distance: 242.2
click at [578, 331] on td "Vehicle Fuel Out Fuel Surcharge - MW23GXO (Week 36)" at bounding box center [555, 338] width 455 height 43
click at [984, 257] on link "Lend Money" at bounding box center [961, 268] width 83 height 23
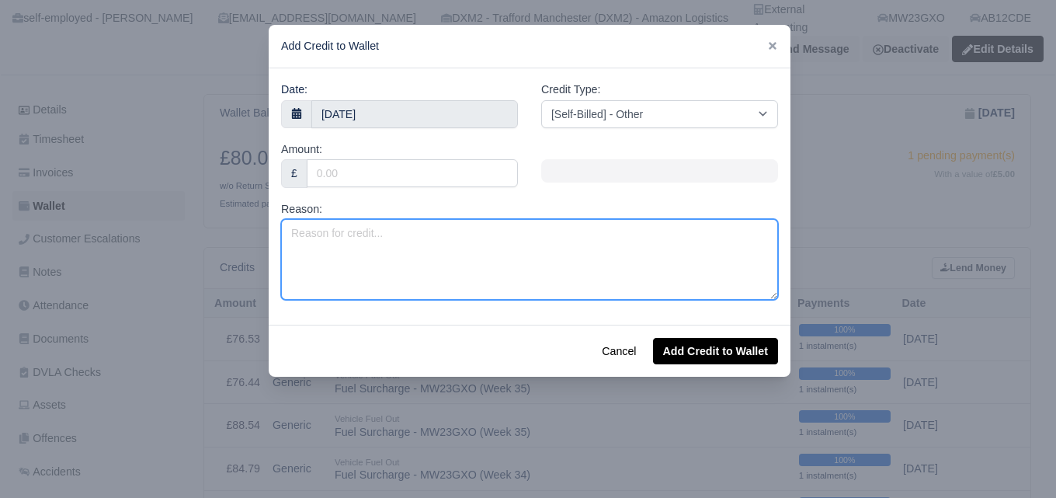
click at [524, 283] on textarea "Reason:" at bounding box center [529, 259] width 497 height 81
paste textarea "Fuel Surcharge - MW23GXO (Week 36)"
click at [467, 234] on textarea "Fuel Surcharge - MW23GXO (Week 36)" at bounding box center [529, 259] width 497 height 81
type textarea "Fuel Surcharge - MW23GXO (Week 37)"
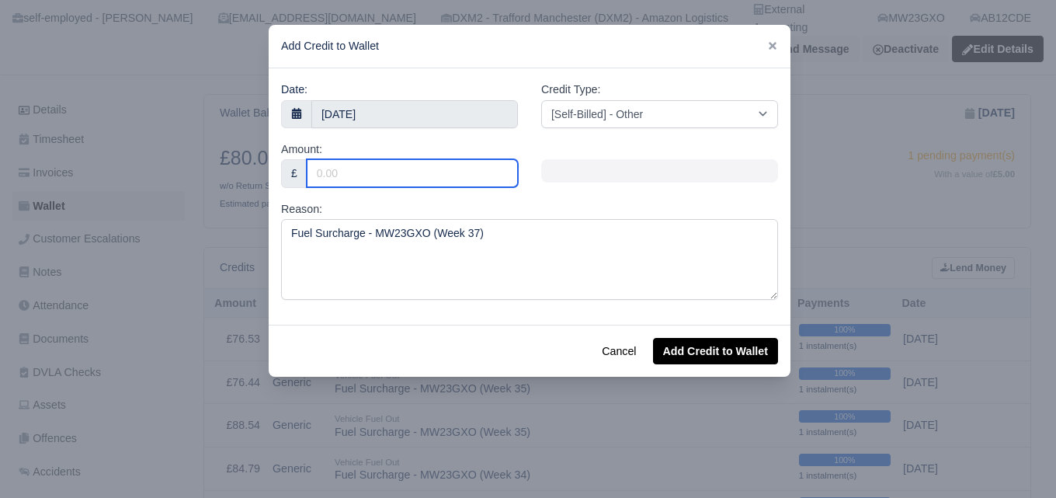
click at [441, 182] on input "Amount:" at bounding box center [412, 173] width 211 height 28
click at [418, 175] on input "Amount:" at bounding box center [412, 173] width 211 height 28
paste input "86.34"
type input "86.34"
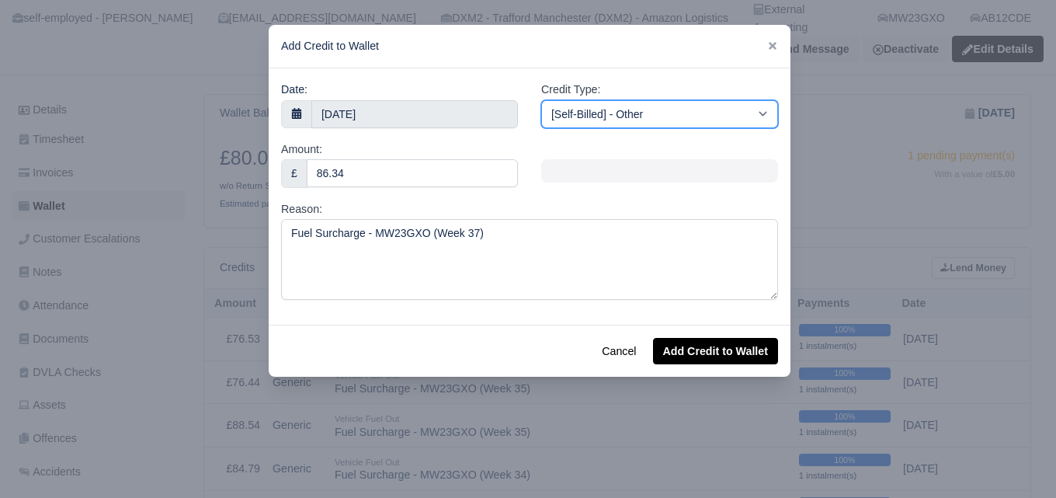
click at [714, 105] on select "[Self-Billed] - Other [Self-Billed] - Negative Invoice [Self-Billed] - Keychain…" at bounding box center [659, 114] width 237 height 28
click at [541, 100] on select "[Self-Billed] - Other [Self-Billed] - Negative Invoice [Self-Billed] - Keychain…" at bounding box center [659, 114] width 237 height 28
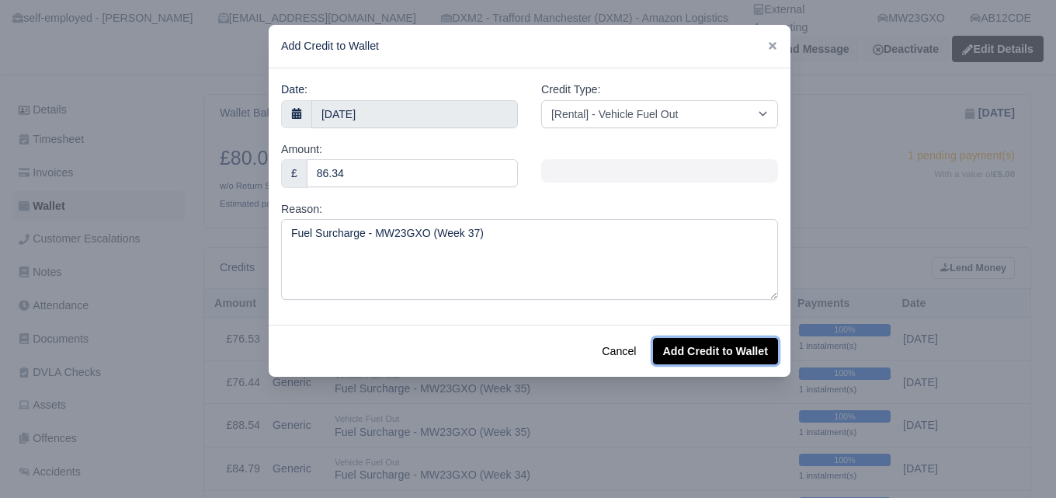
click at [687, 345] on button "Add Credit to Wallet" at bounding box center [715, 351] width 125 height 26
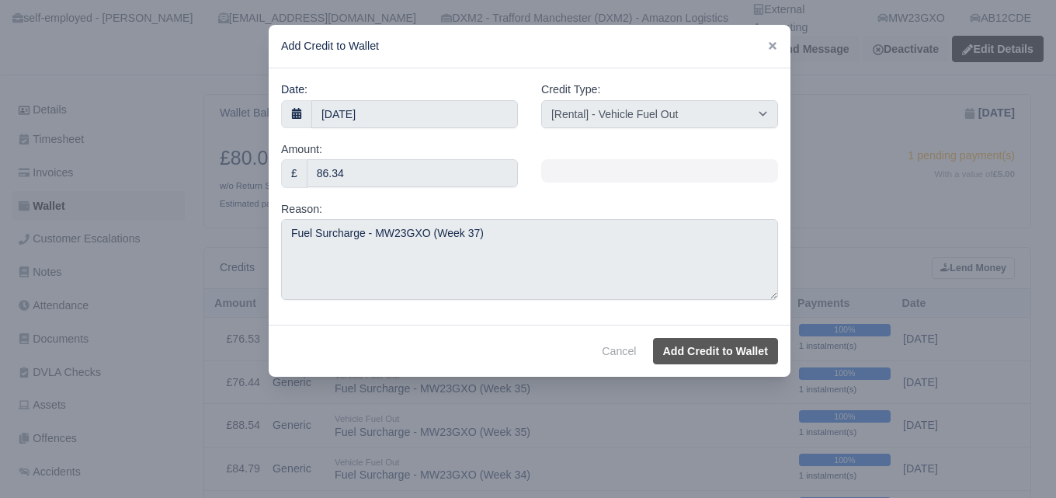
select select "other"
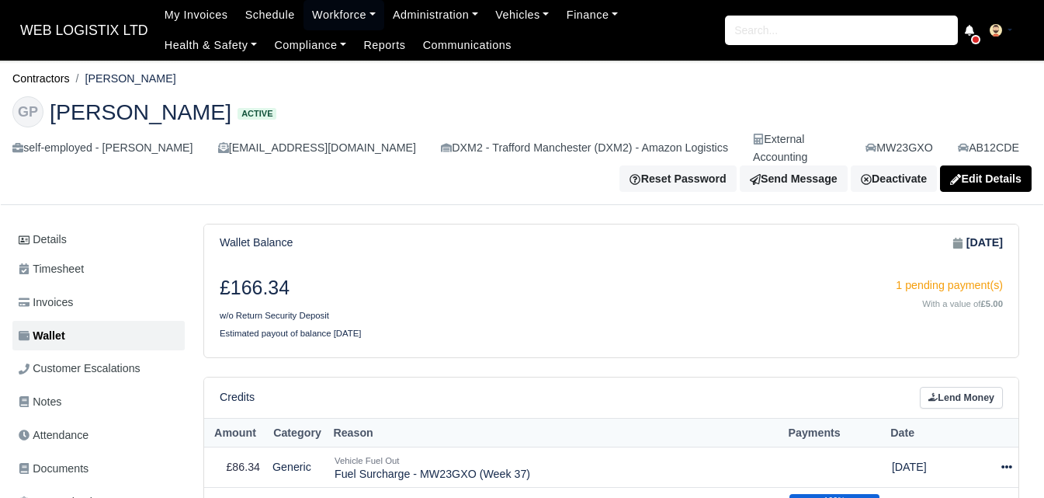
click at [991, 446] on td "Actions Make Payment Schedule [GEOGRAPHIC_DATA]" at bounding box center [1003, 466] width 32 height 41
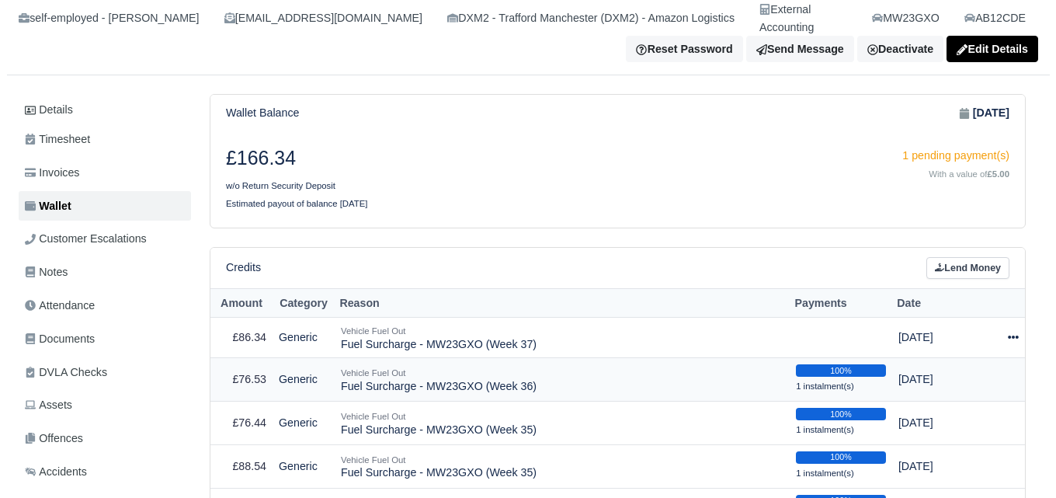
scroll to position [130, 0]
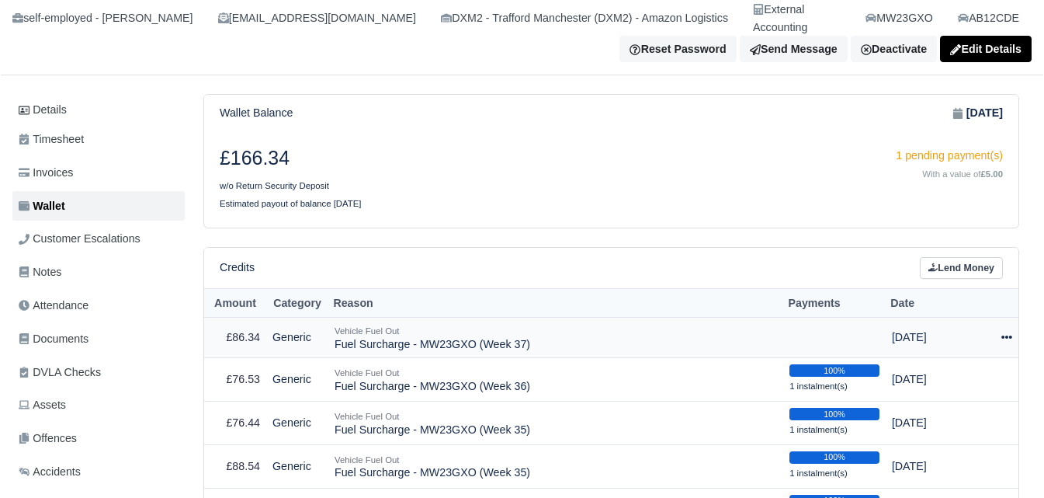
click at [1003, 335] on icon at bounding box center [1006, 336] width 11 height 3
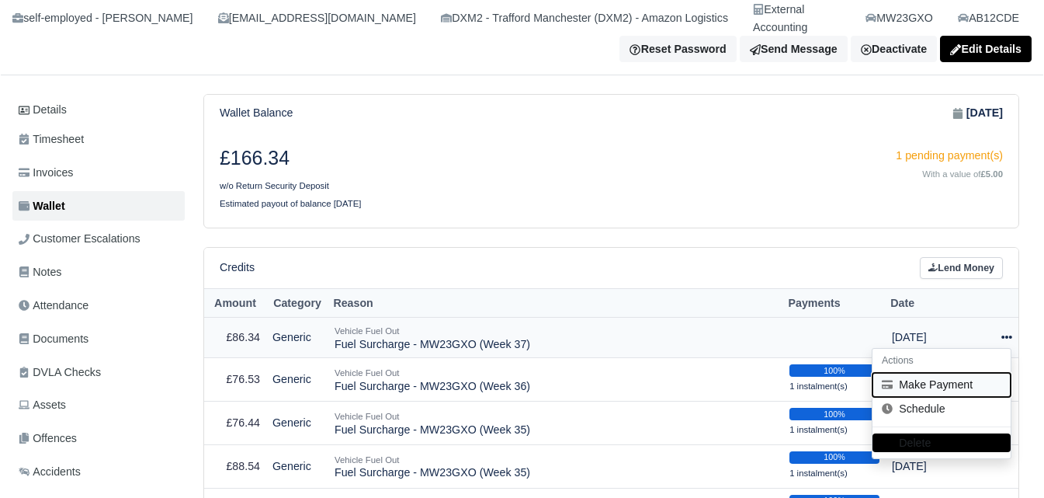
click at [905, 373] on button "Make Payment" at bounding box center [942, 385] width 138 height 24
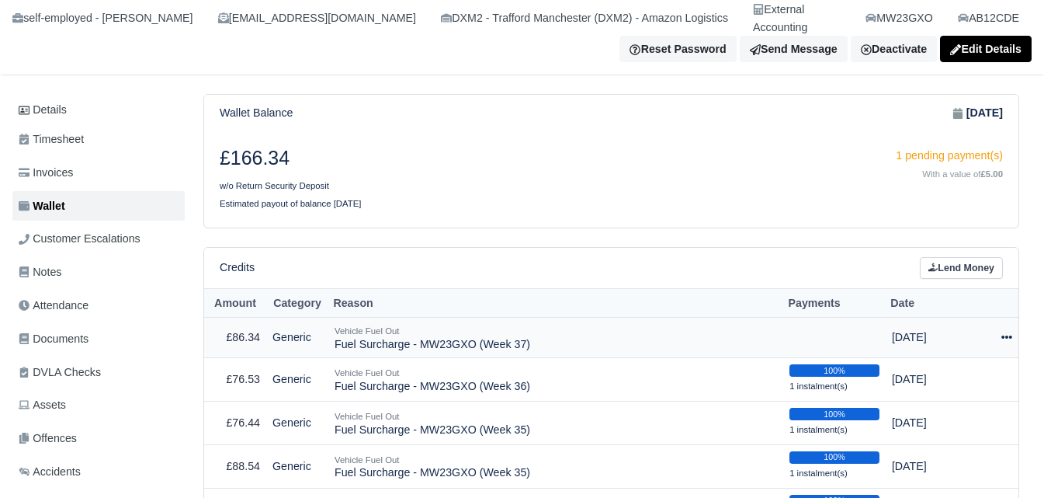
select select "6730"
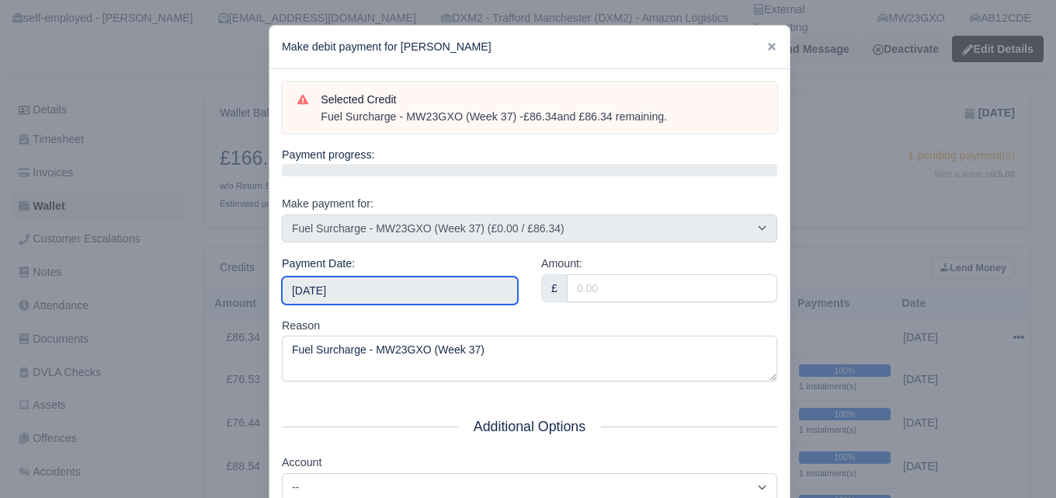
click at [448, 296] on input "2025-09-13" at bounding box center [400, 290] width 236 height 28
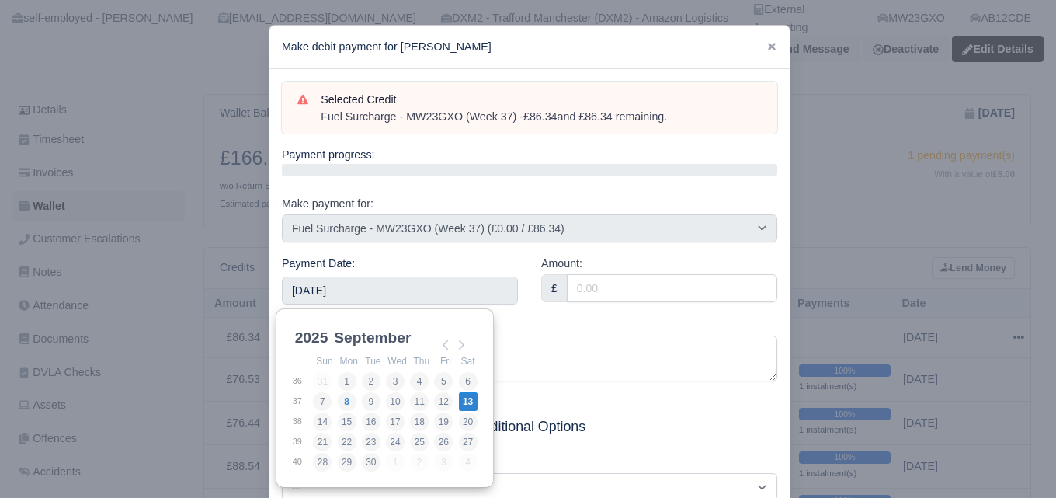
click at [591, 311] on div "Amount: £" at bounding box center [658, 286] width 259 height 62
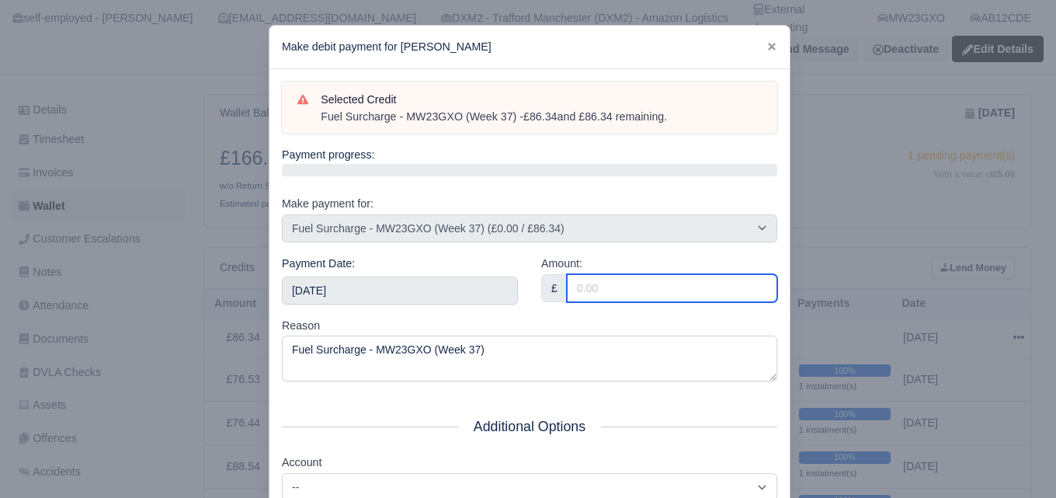
click at [605, 286] on input "Amount:" at bounding box center [672, 288] width 210 height 28
paste input "86.34"
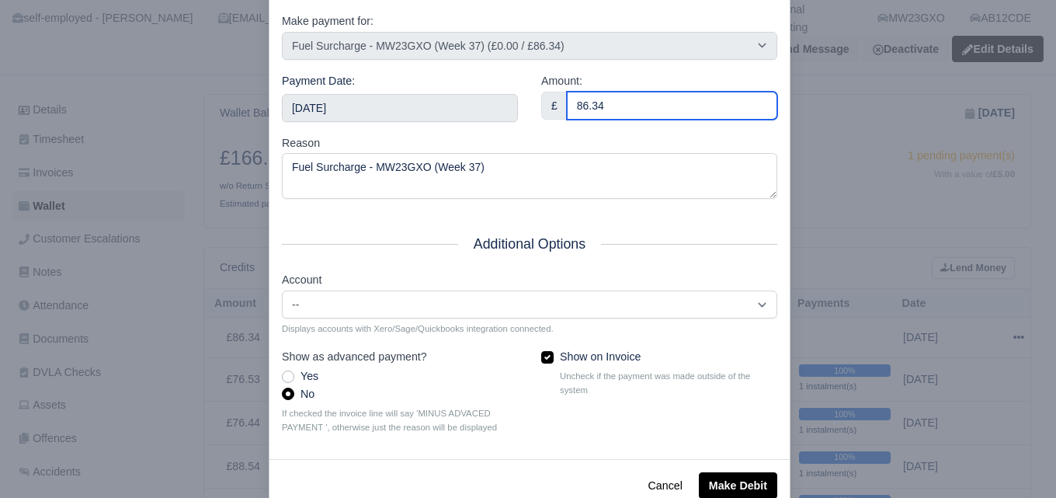
scroll to position [223, 0]
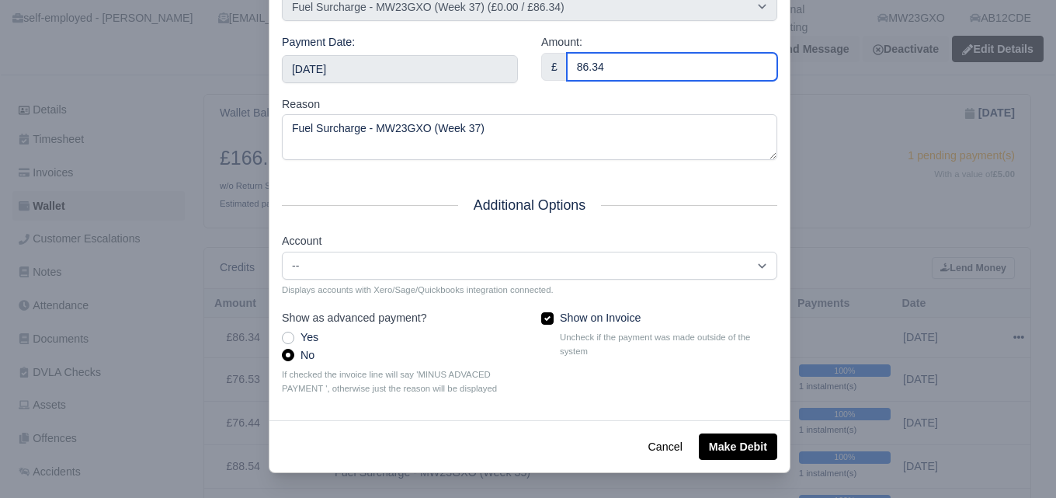
type input "86.34"
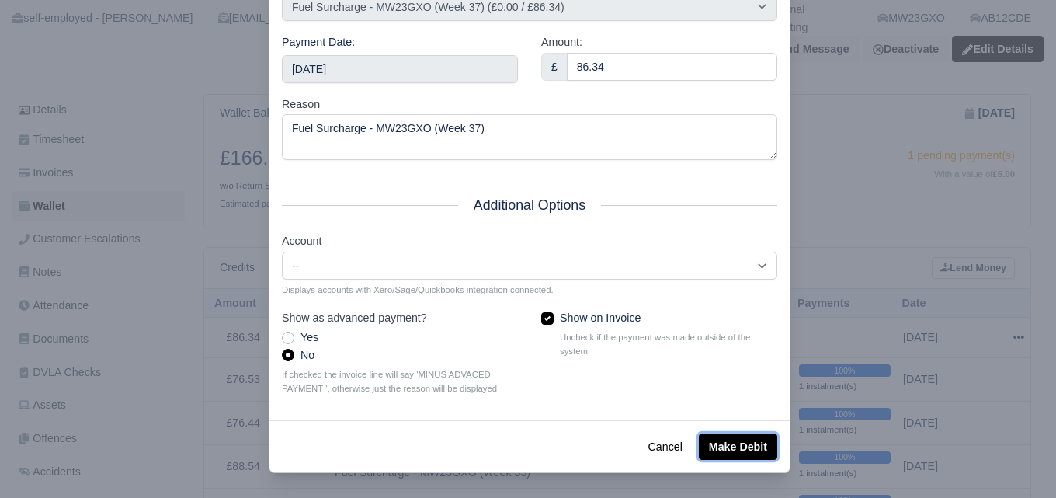
click at [716, 447] on button "Make Debit" at bounding box center [738, 446] width 78 height 26
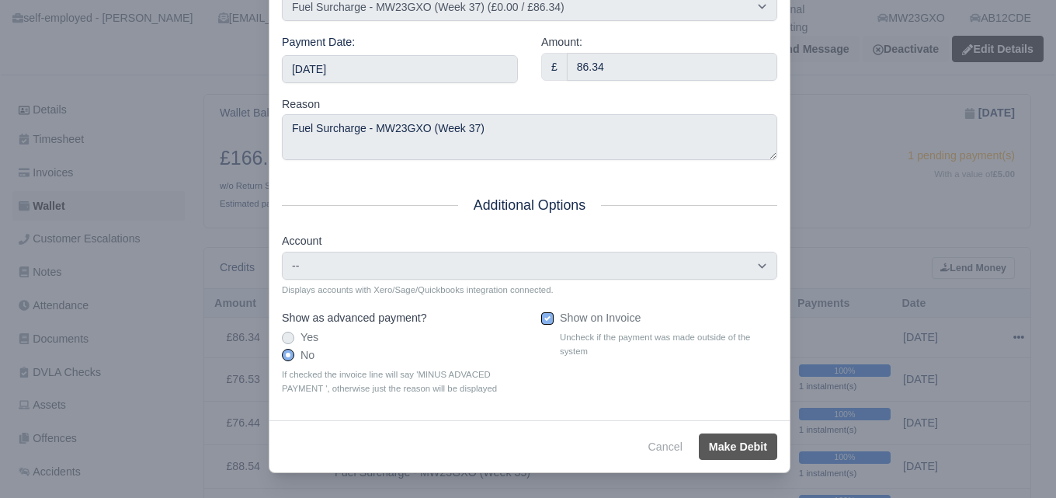
type input "2025-09-13T23:59:59+01:00"
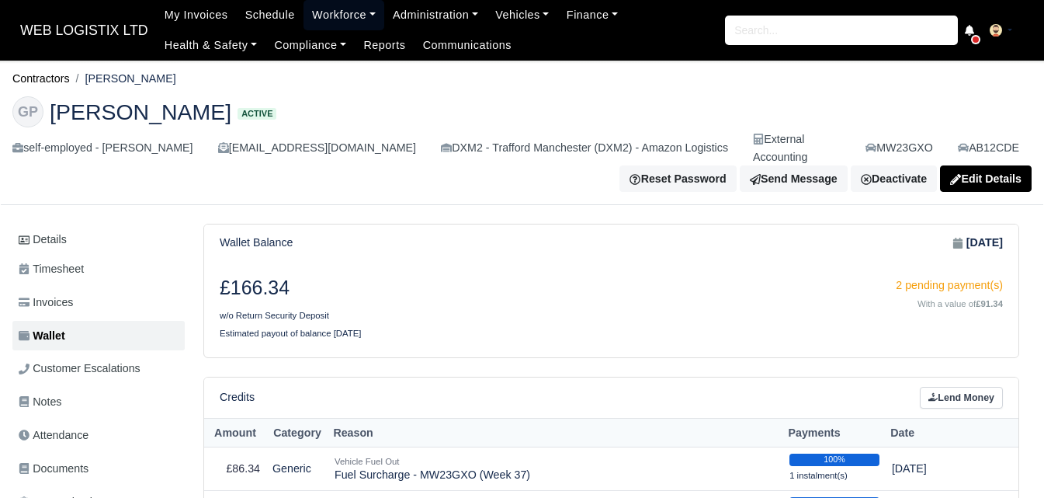
click at [310, 19] on link "Workforce" at bounding box center [344, 15] width 81 height 30
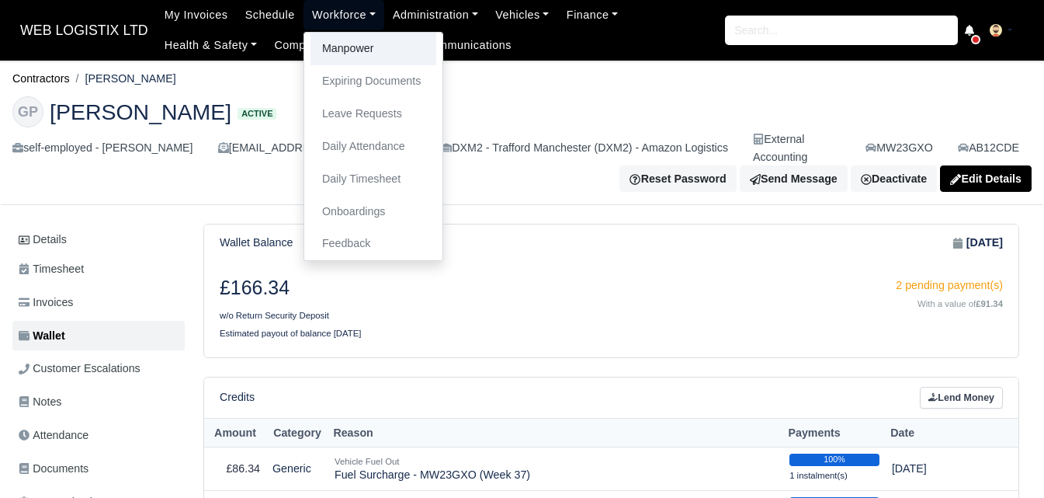
click at [345, 47] on link "Manpower" at bounding box center [374, 49] width 126 height 33
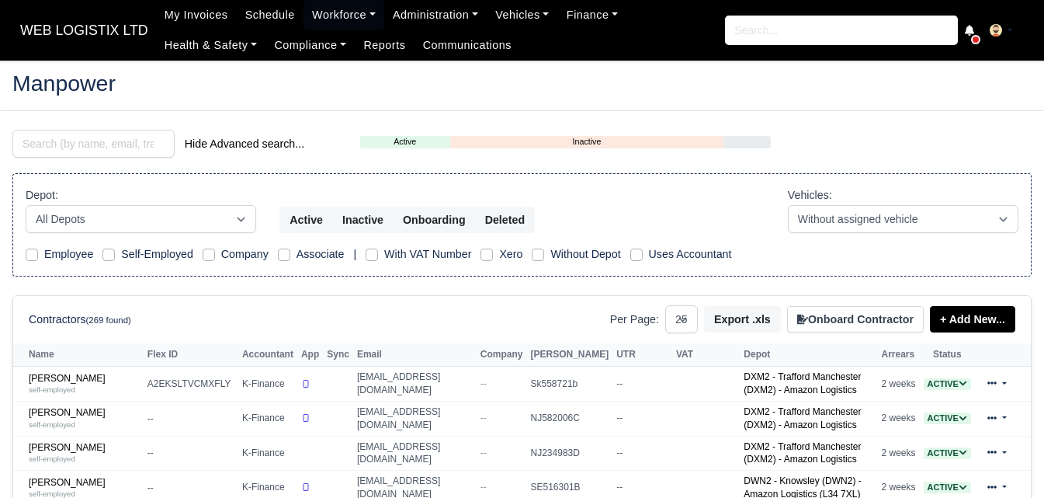
select select "25"
click at [105, 141] on input "search" at bounding box center [93, 144] width 162 height 28
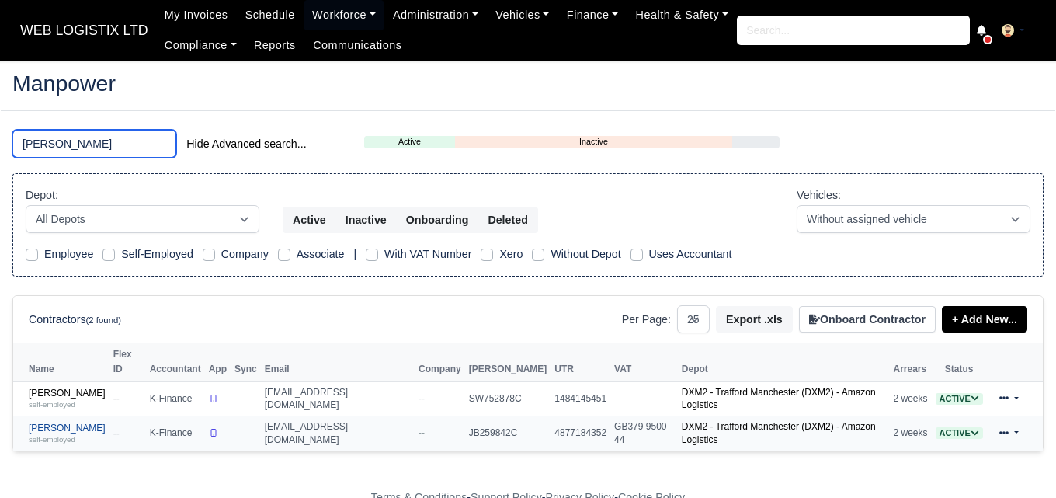
type input "[PERSON_NAME]"
click at [62, 422] on link "[PERSON_NAME] self-employed" at bounding box center [67, 433] width 77 height 23
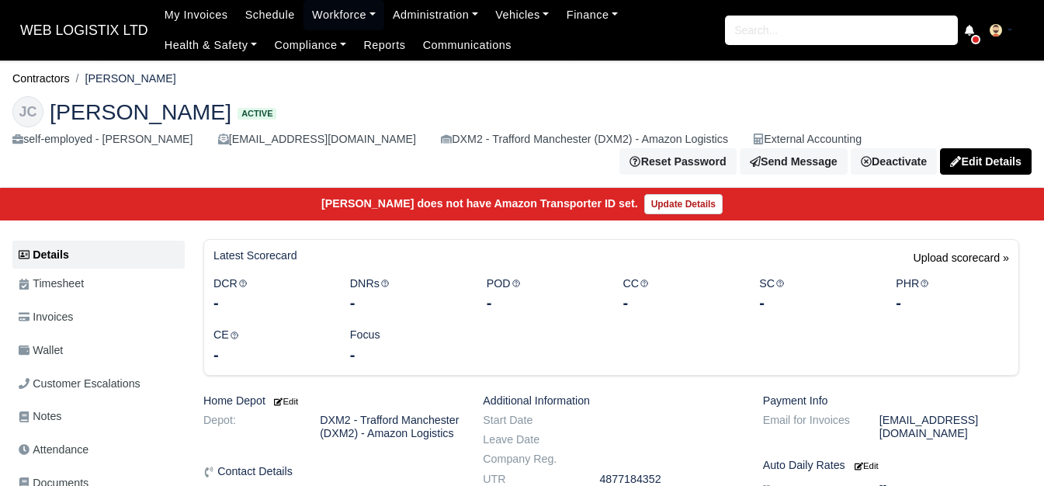
click at [62, 345] on span "Wallet" at bounding box center [41, 351] width 44 height 18
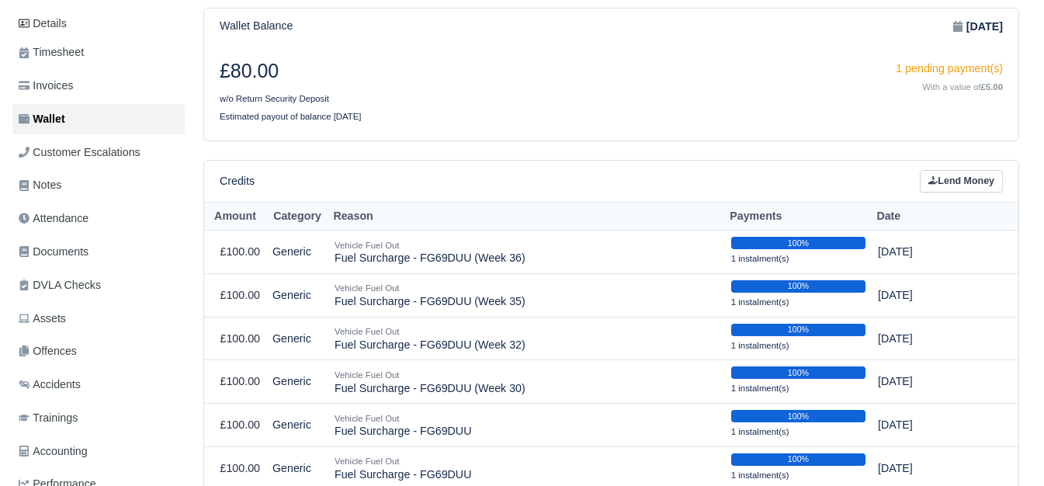
scroll to position [130, 0]
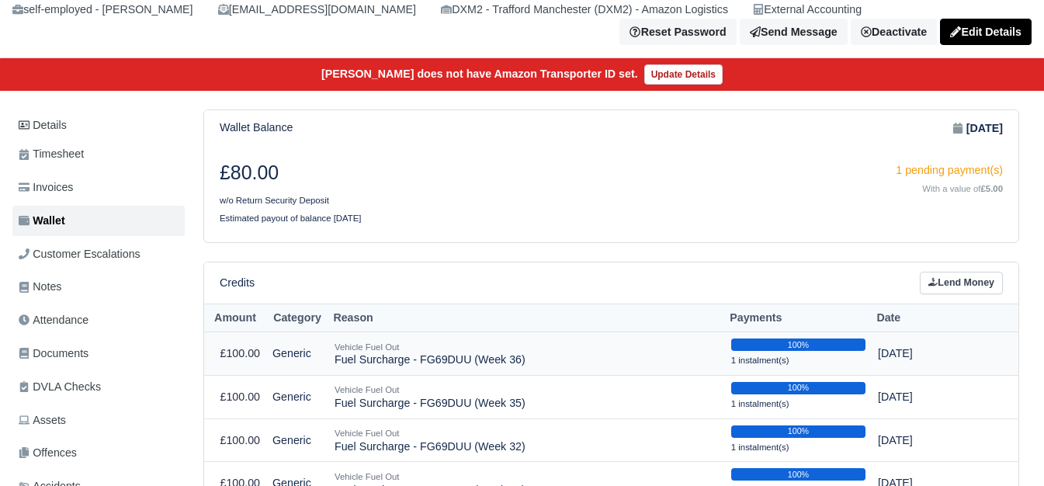
drag, startPoint x: 332, startPoint y: 359, endPoint x: 572, endPoint y: 359, distance: 239.9
click at [572, 359] on td "Vehicle Fuel Out Fuel Surcharge - FG69DUU (Week 36)" at bounding box center [526, 353] width 397 height 43
copy td "Fuel Surcharge - FG69DUU (Week 36)"
click at [934, 290] on link "Lend Money" at bounding box center [961, 283] width 83 height 23
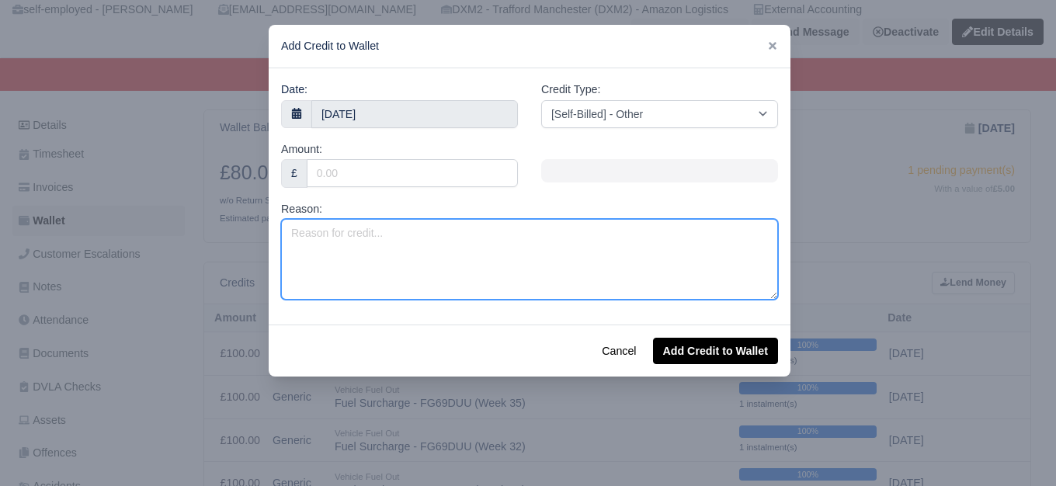
click at [481, 293] on textarea "Reason:" at bounding box center [529, 259] width 497 height 81
paste textarea "Fuel Surcharge - FG69DUU (Week 36)"
click at [462, 238] on textarea "Fuel Surcharge - FG69DUU (Week 36)" at bounding box center [529, 259] width 497 height 81
type textarea "Fuel Surcharge - FG69DUU (Week 37)"
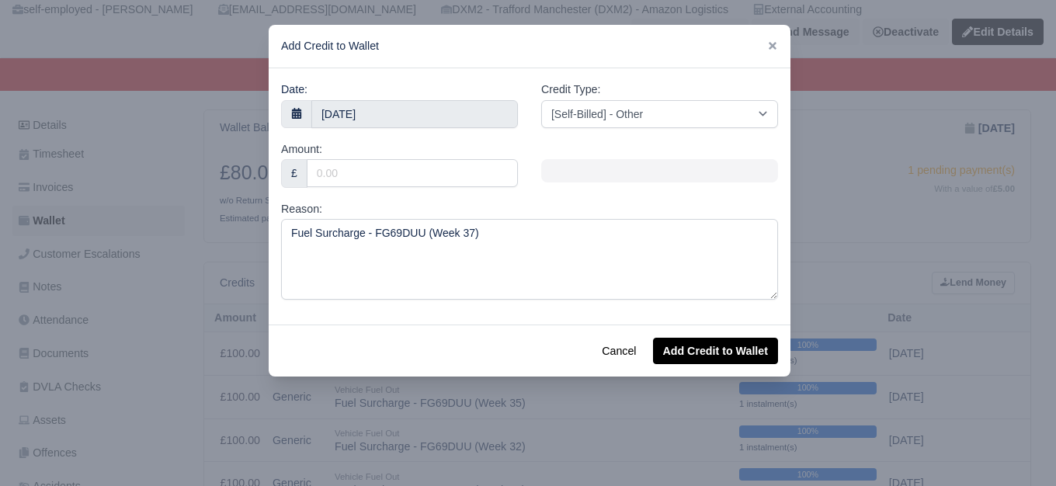
click at [426, 189] on div "Amount: £" at bounding box center [399, 171] width 260 height 60
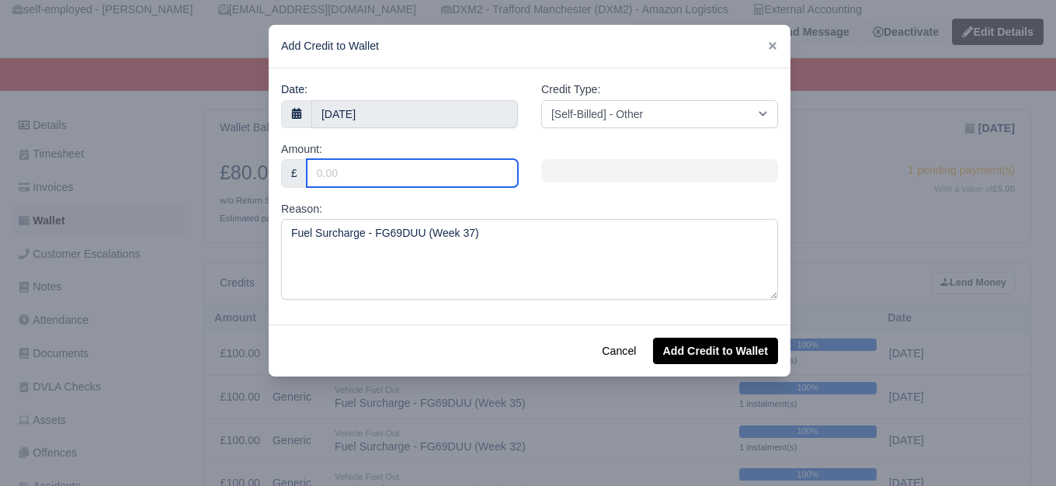
click at [425, 176] on input "Amount:" at bounding box center [412, 173] width 211 height 28
type input "100.01"
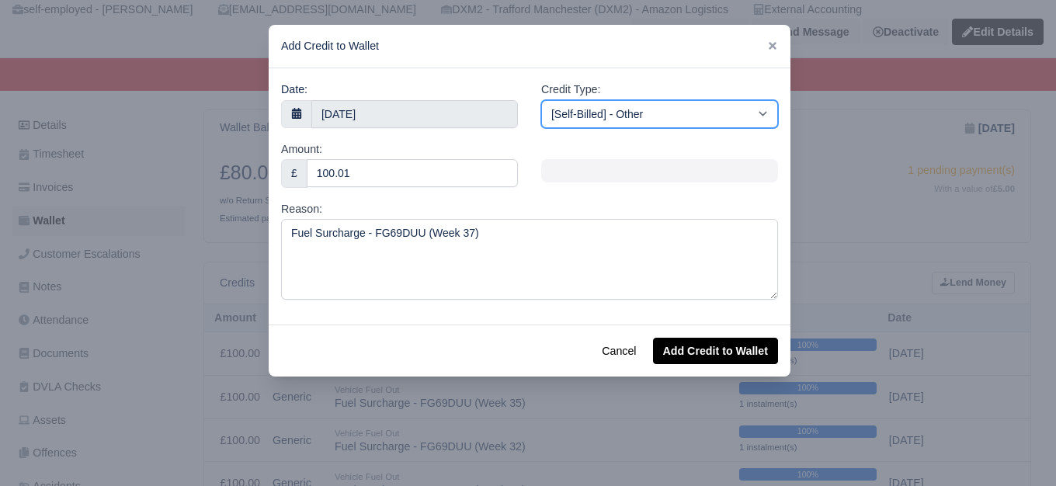
click at [717, 126] on select "[Self-Billed] - Other [Self-Billed] - Negative Invoice [Self-Billed] - Keychain…" at bounding box center [659, 114] width 237 height 28
click at [541, 100] on select "[Self-Billed] - Other [Self-Billed] - Negative Invoice [Self-Billed] - Keychain…" at bounding box center [659, 114] width 237 height 28
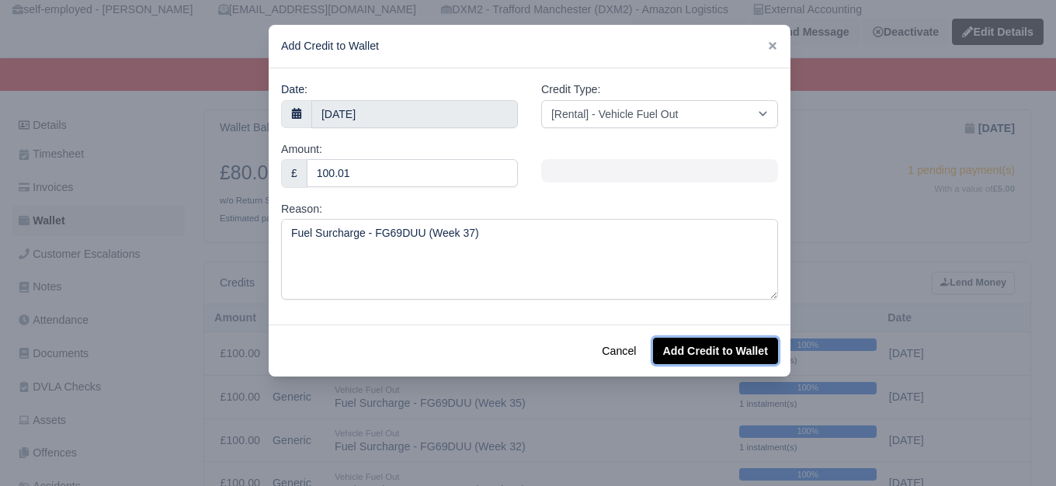
click at [732, 348] on button "Add Credit to Wallet" at bounding box center [715, 351] width 125 height 26
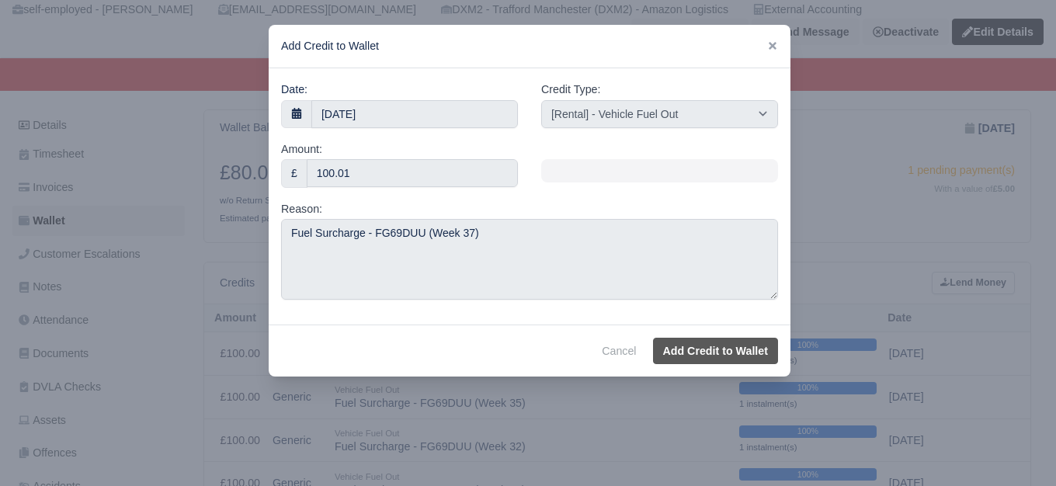
select select "other"
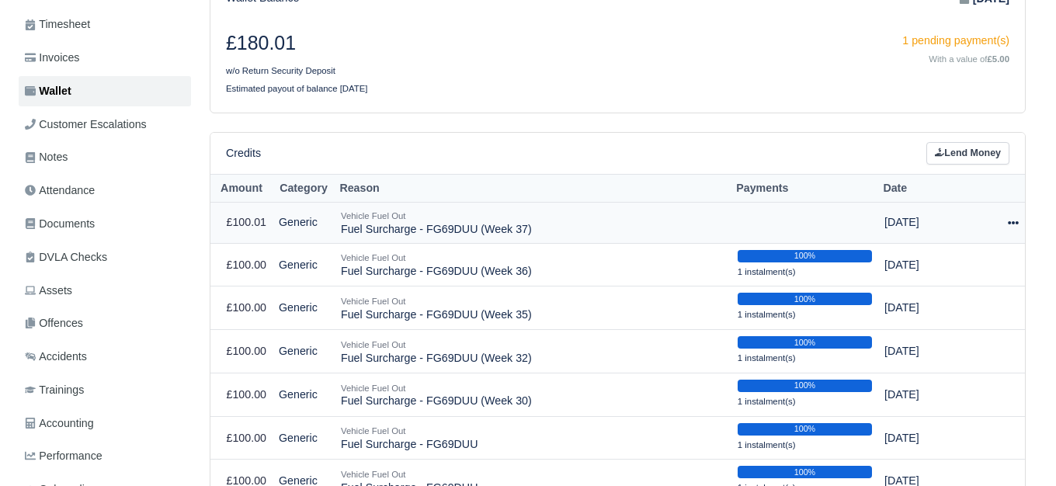
scroll to position [259, 0]
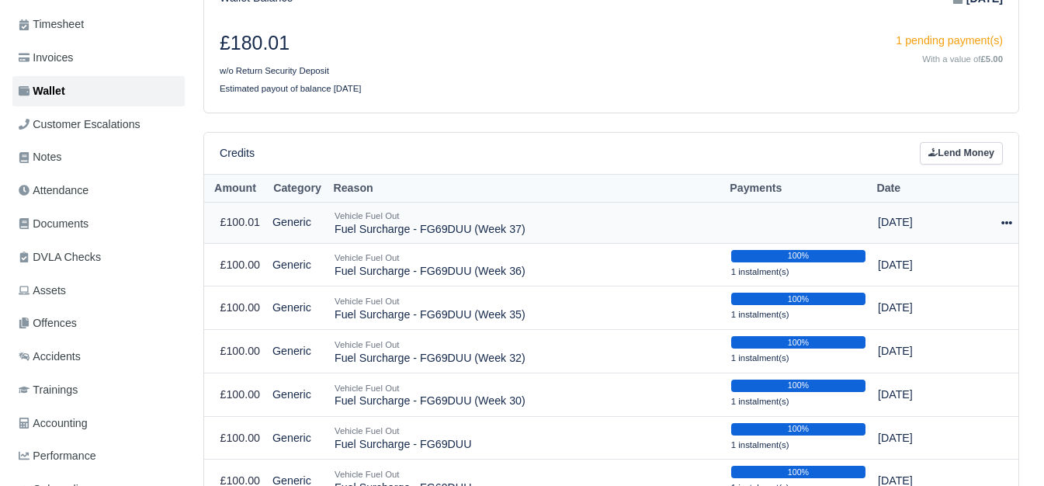
click at [1002, 228] on icon at bounding box center [1006, 222] width 11 height 11
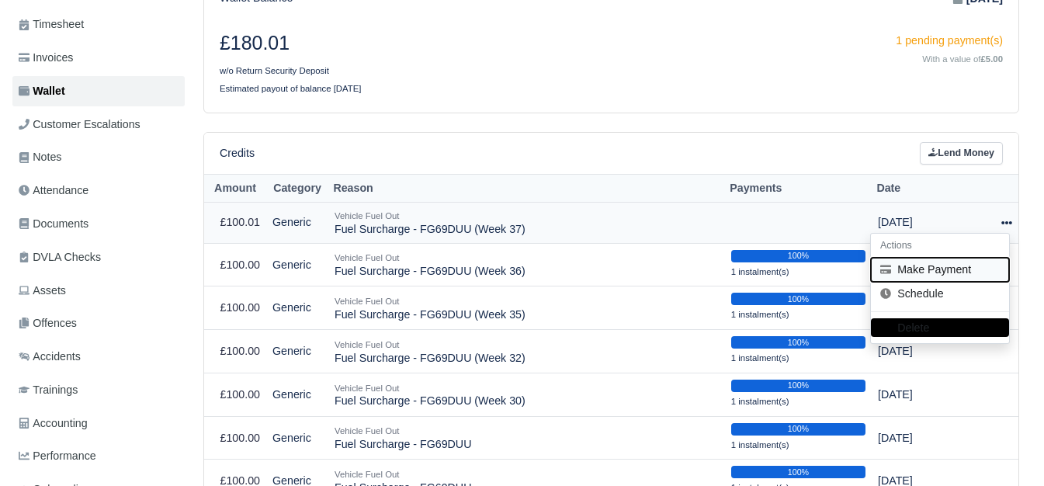
click at [923, 270] on button "Make Payment" at bounding box center [940, 270] width 138 height 24
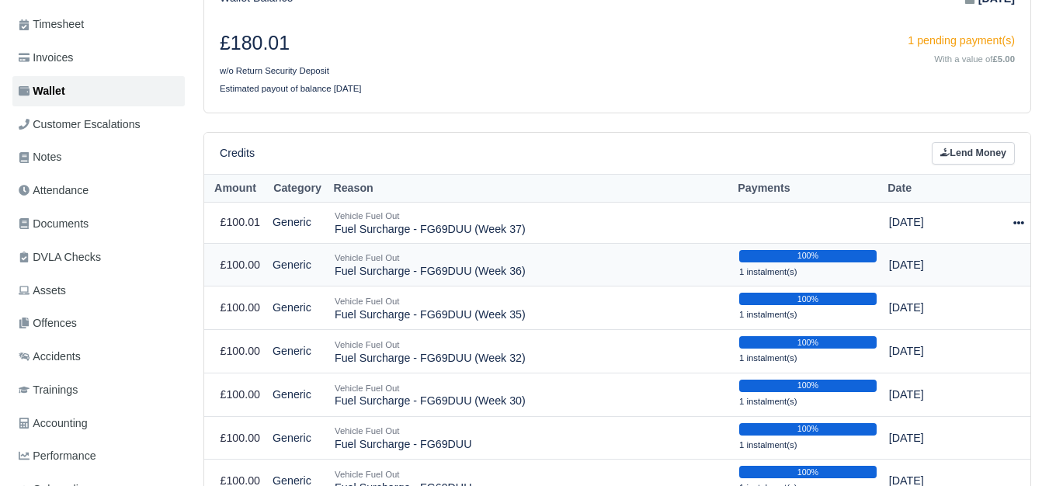
select select "6732"
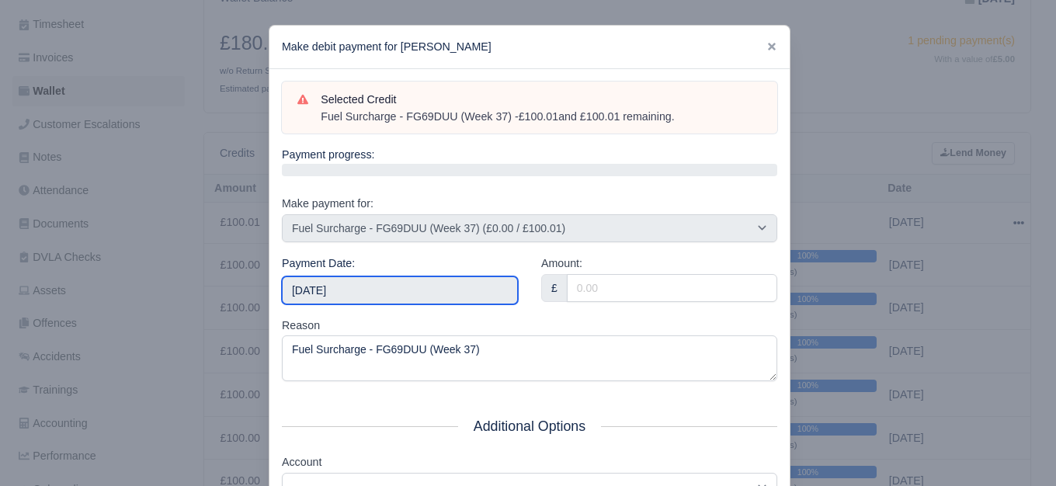
click at [369, 277] on input "2025-09-13" at bounding box center [400, 290] width 236 height 28
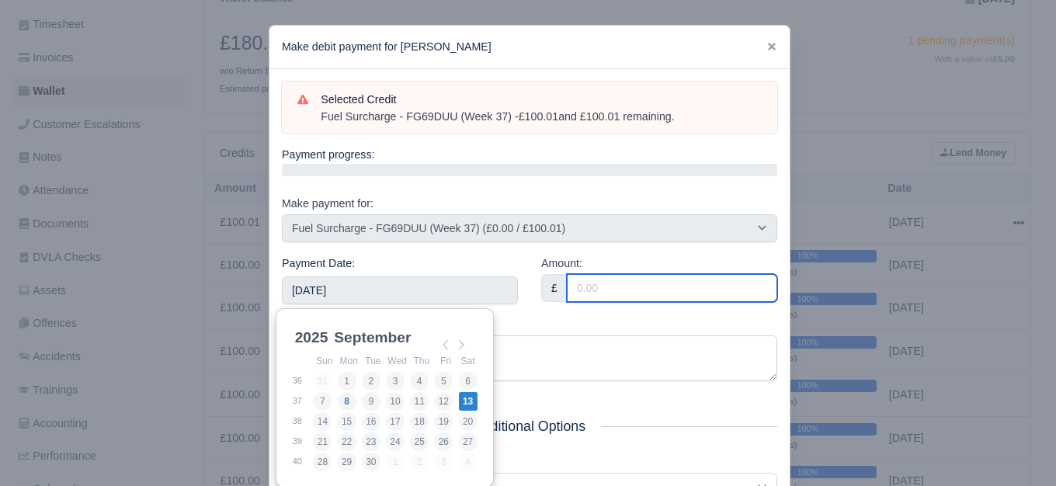
click at [686, 291] on input "Amount:" at bounding box center [672, 288] width 210 height 28
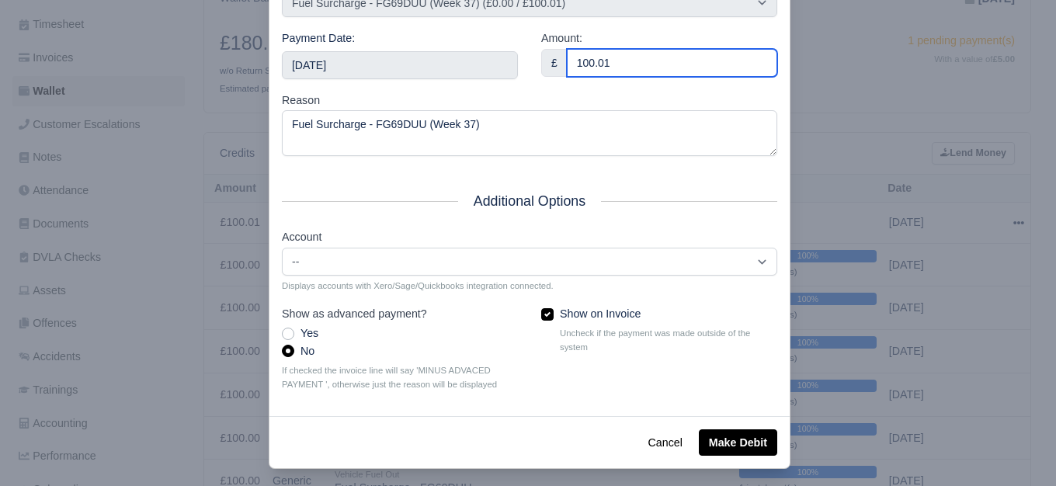
scroll to position [234, 0]
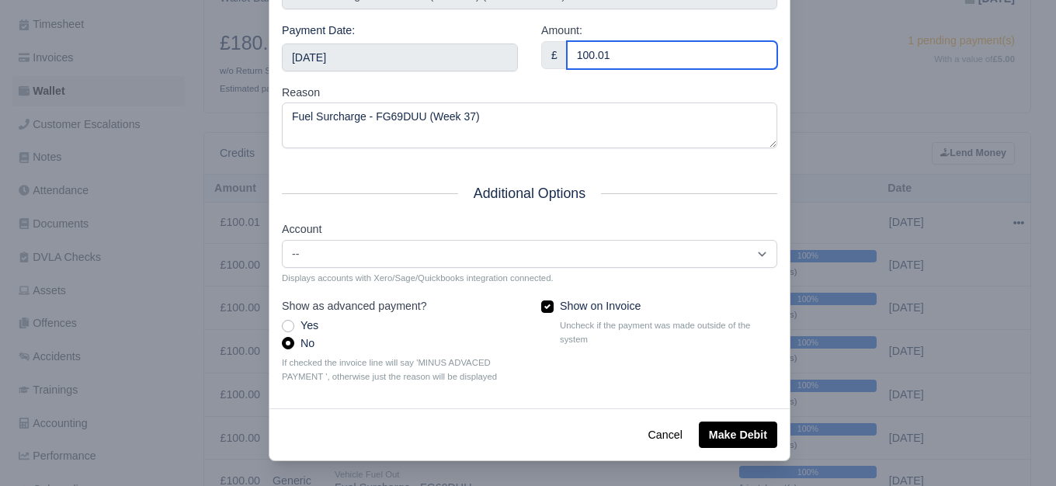
type input "100.01"
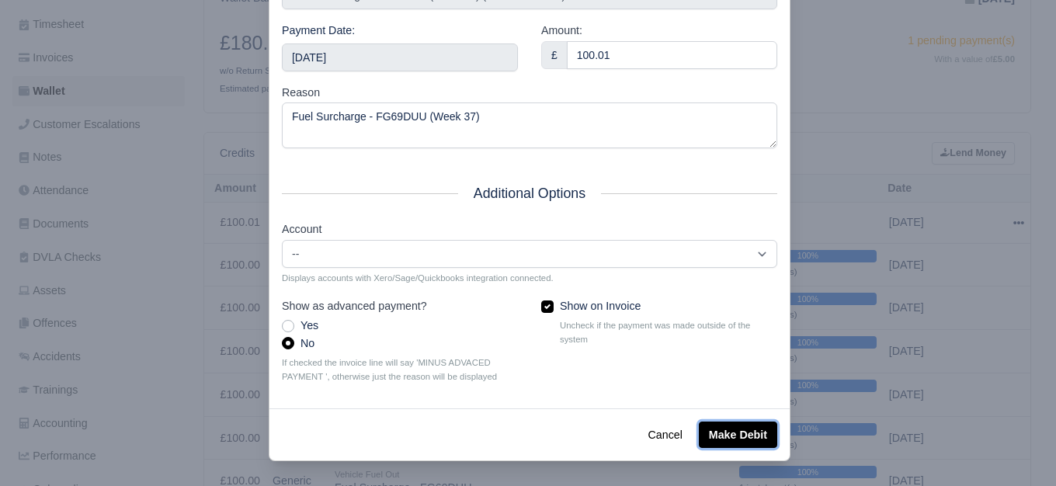
click at [712, 443] on button "Make Debit" at bounding box center [738, 435] width 78 height 26
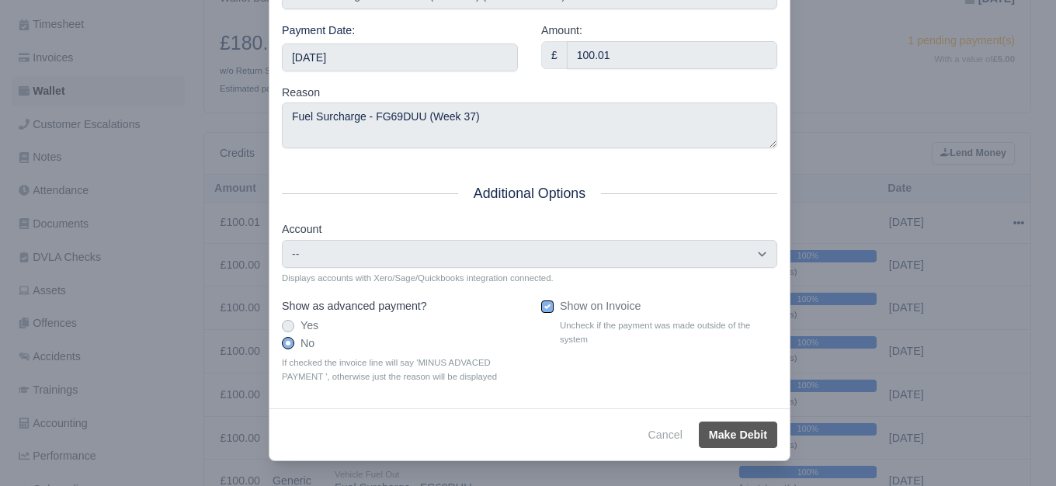
type input "2025-09-13T23:59:59+01:00"
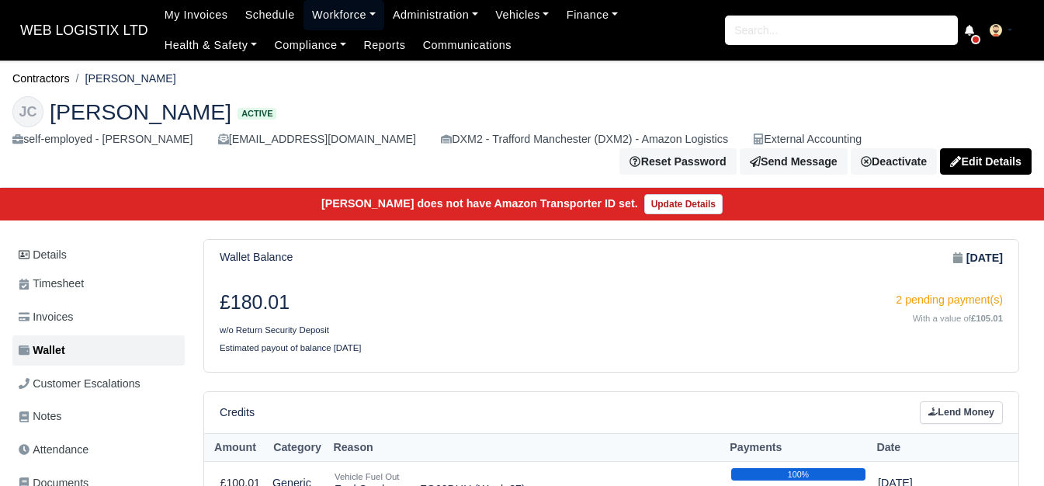
click at [316, 21] on link "Workforce" at bounding box center [344, 15] width 81 height 30
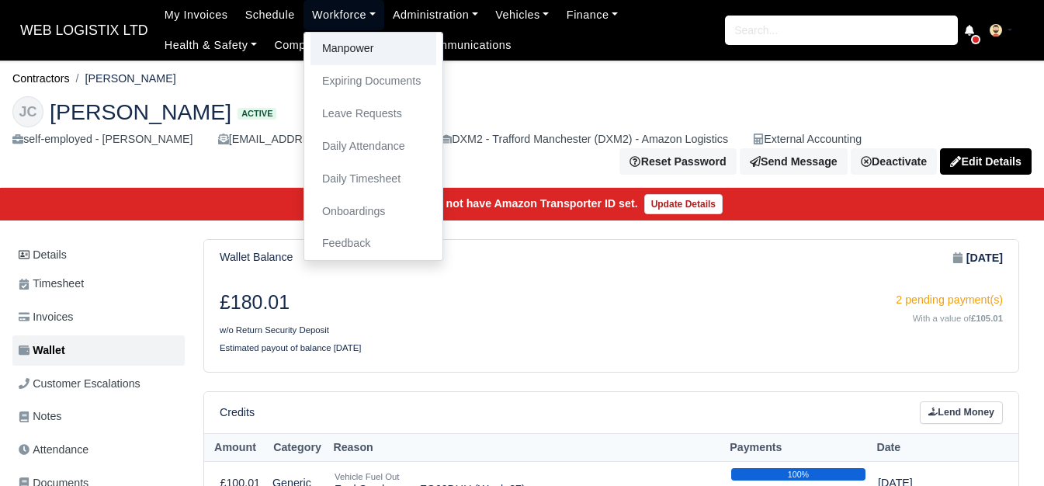
click at [322, 40] on link "Manpower" at bounding box center [374, 49] width 126 height 33
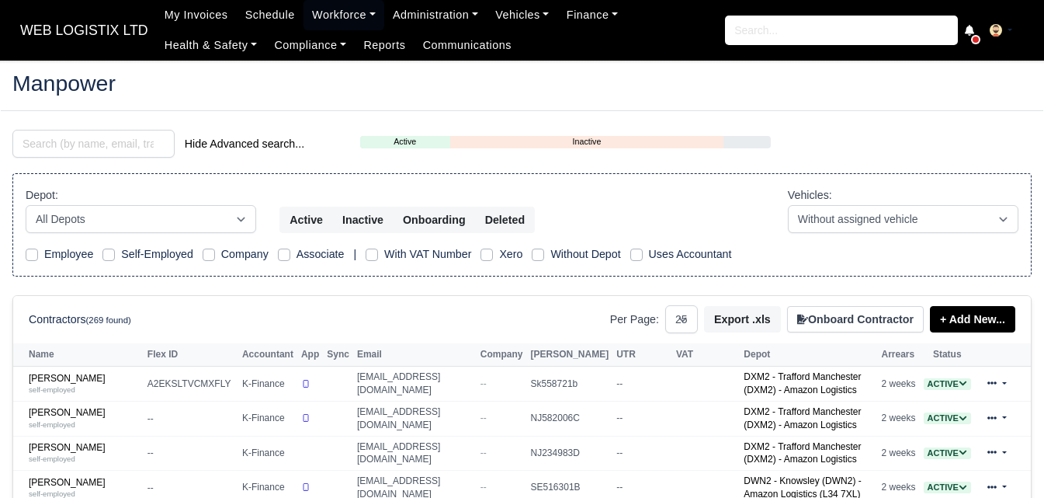
select select "25"
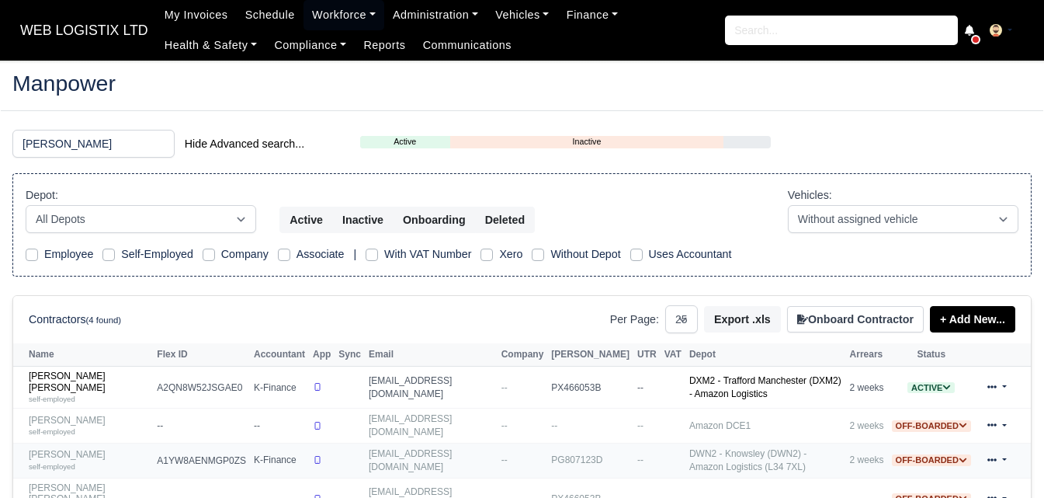
type input "RYAN"
click at [57, 449] on link "Ryan Thomas Marsden self-employed" at bounding box center [89, 460] width 120 height 23
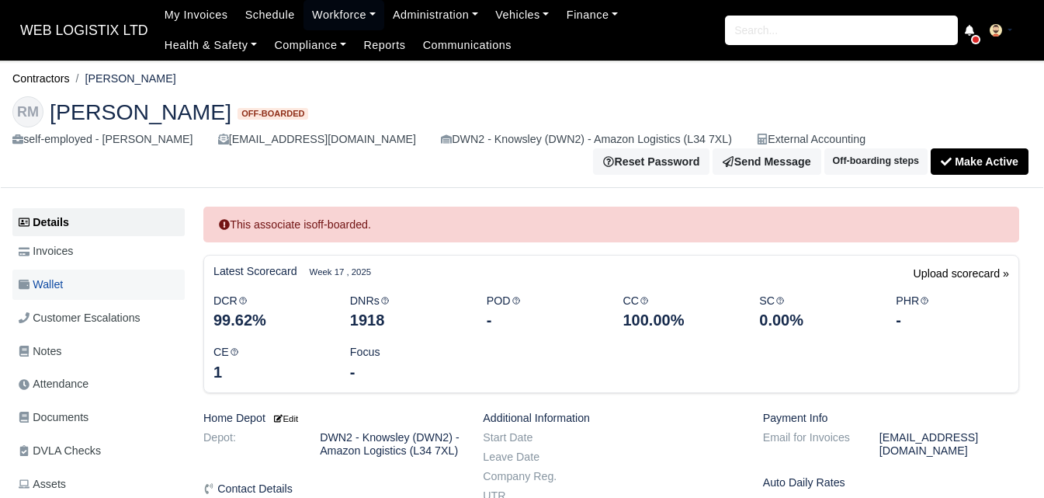
click at [61, 292] on span "Wallet" at bounding box center [41, 285] width 44 height 18
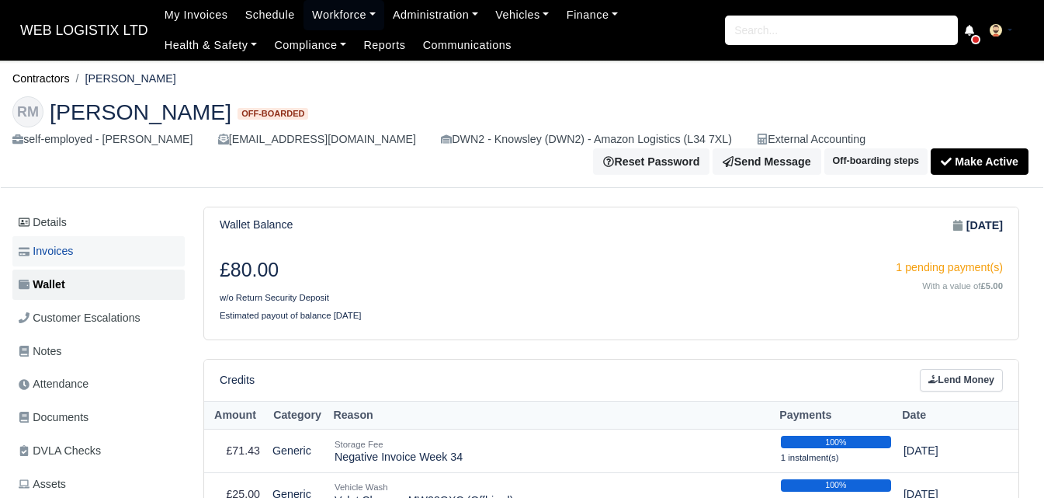
click at [82, 254] on link "Invoices" at bounding box center [98, 251] width 172 height 30
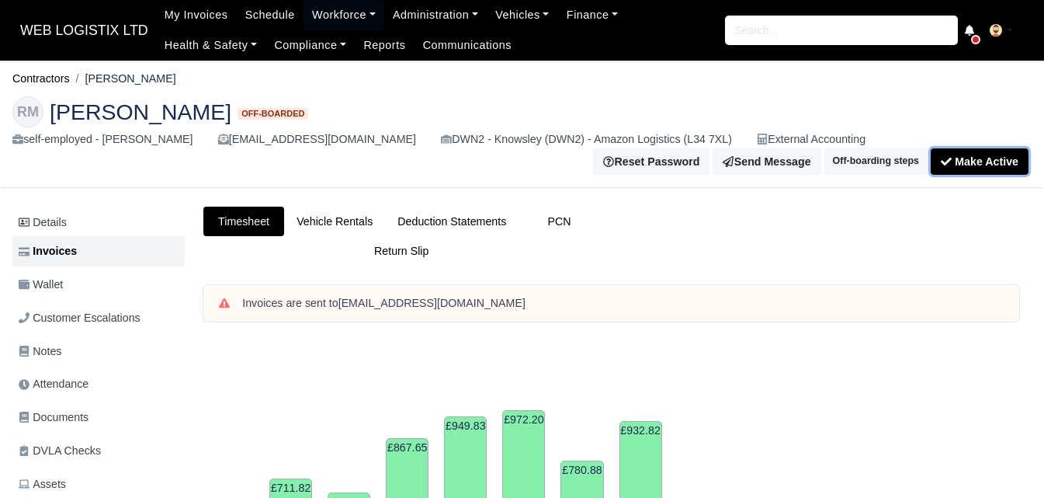
click at [993, 168] on button "Make Active" at bounding box center [980, 161] width 98 height 26
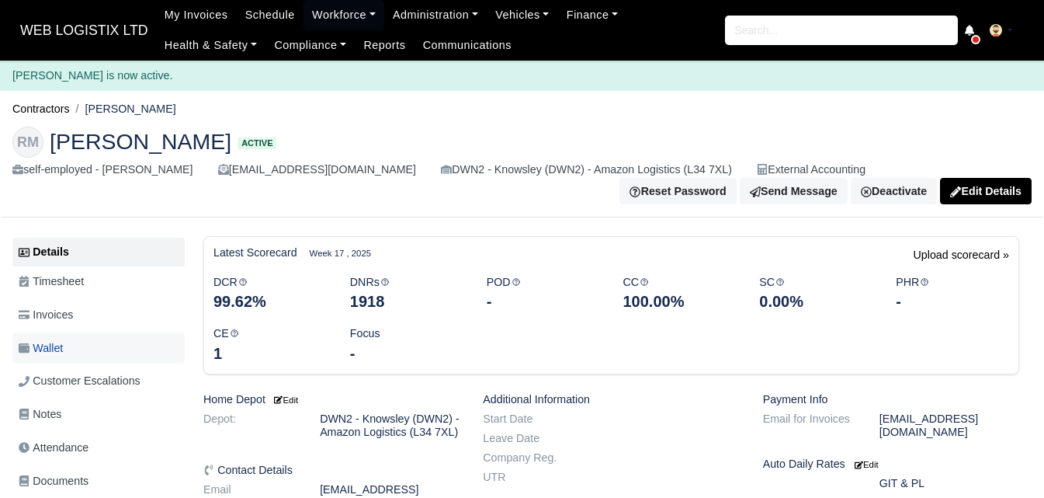
click at [93, 357] on link "Wallet" at bounding box center [98, 348] width 172 height 30
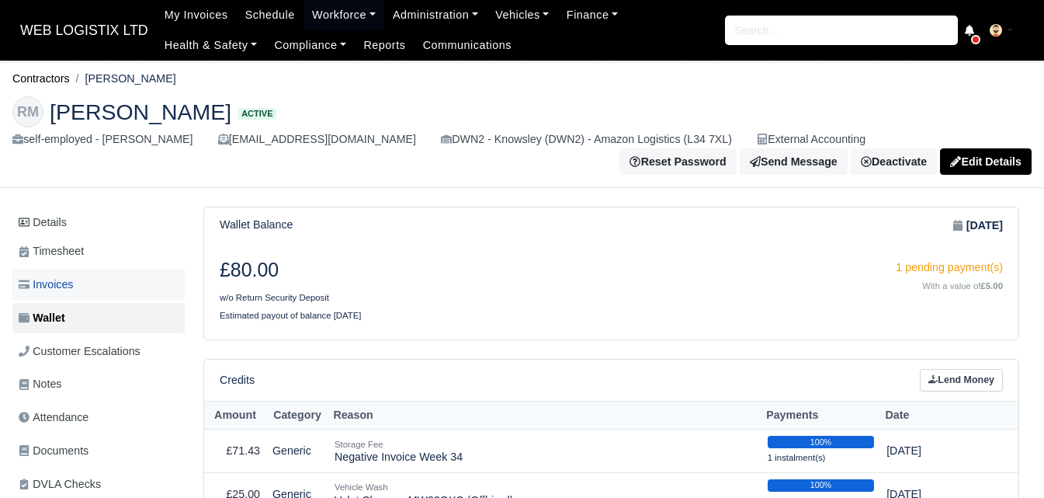
click at [116, 276] on link "Invoices" at bounding box center [98, 284] width 172 height 30
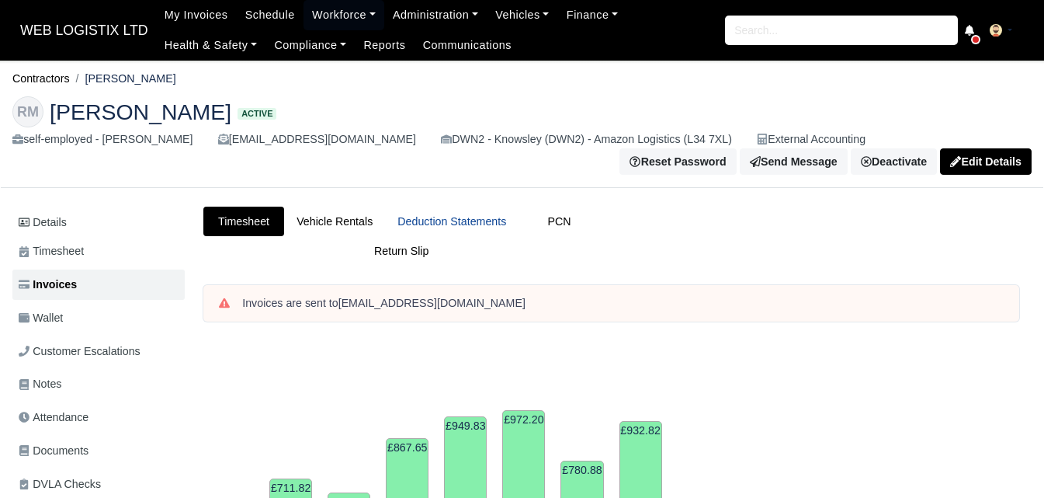
click at [488, 228] on link "Deduction Statements" at bounding box center [452, 221] width 134 height 30
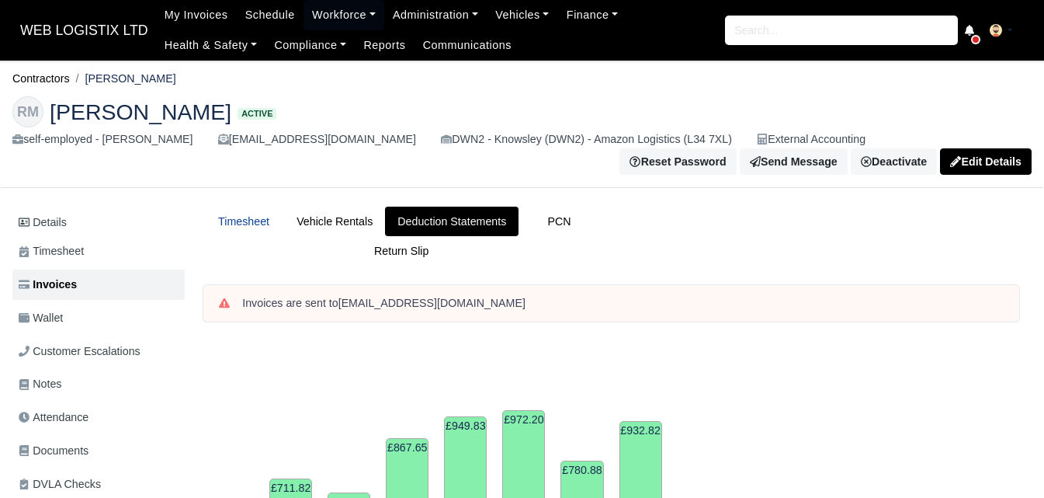
click at [254, 226] on link "Timesheet" at bounding box center [243, 221] width 81 height 30
